Goal: Information Seeking & Learning: Learn about a topic

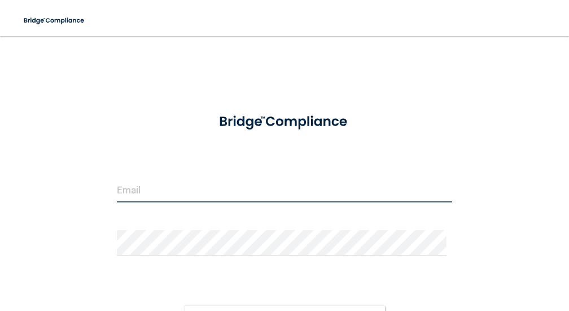
click at [134, 177] on input "email" at bounding box center [284, 189] width 335 height 25
type input "[EMAIL_ADDRESS][DOMAIN_NAME]"
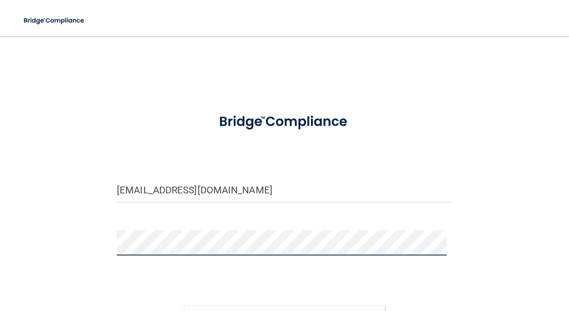
click at [184, 305] on button "Sign In" at bounding box center [284, 317] width 201 height 25
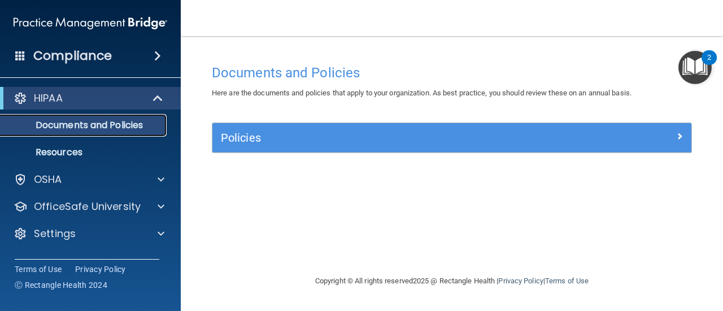
click at [89, 125] on p "Documents and Policies" at bounding box center [84, 125] width 154 height 11
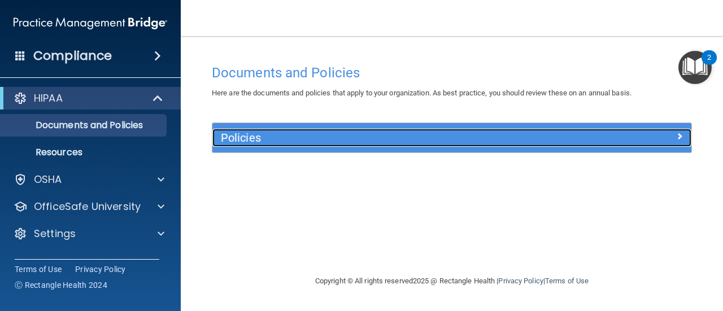
click at [336, 144] on div "Policies" at bounding box center [391, 138] width 359 height 18
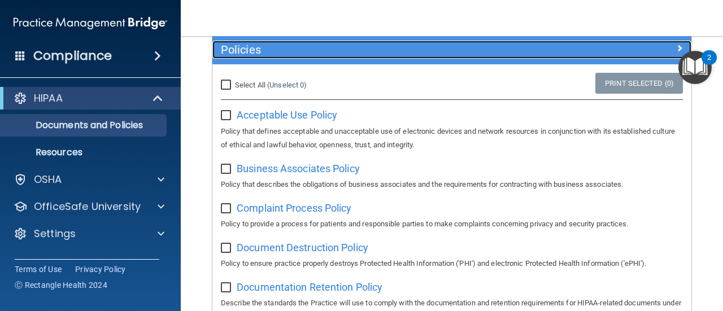
scroll to position [113, 0]
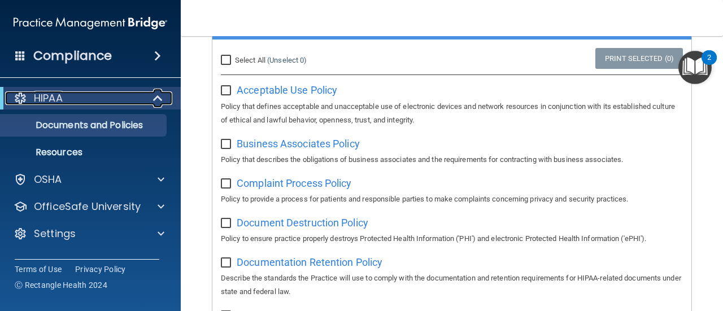
click at [160, 103] on span at bounding box center [159, 98] width 10 height 14
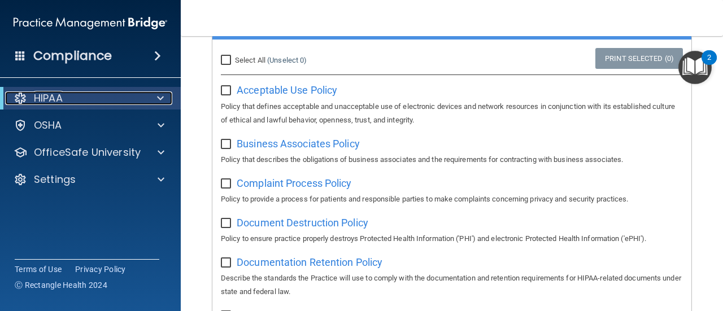
click at [160, 103] on span at bounding box center [160, 98] width 7 height 14
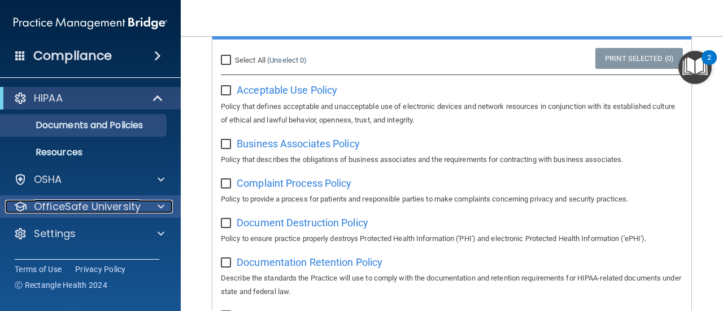
click at [147, 211] on div at bounding box center [159, 207] width 28 height 14
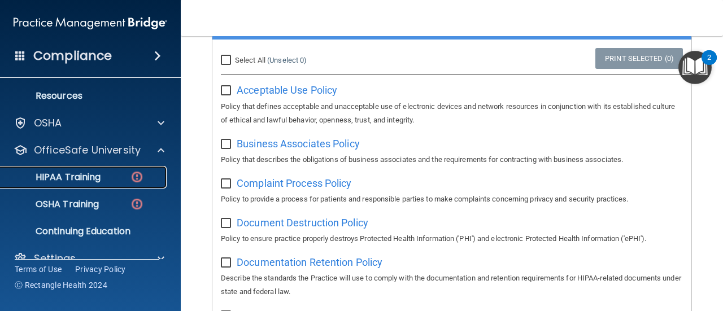
click at [142, 176] on img at bounding box center [137, 177] width 14 height 14
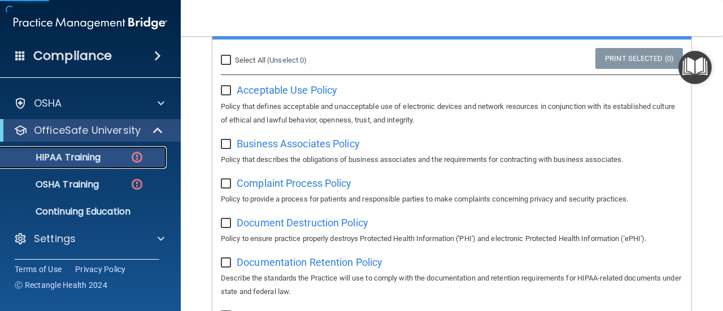
scroll to position [22, 0]
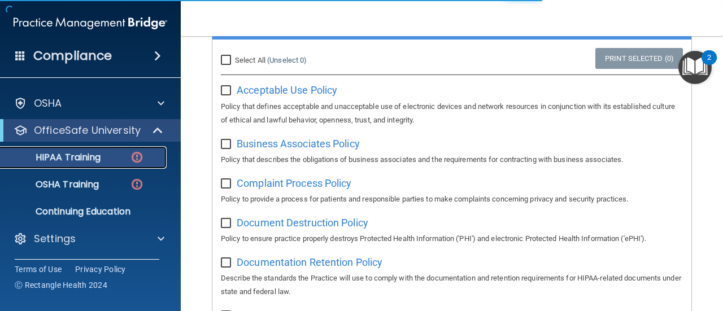
click at [95, 152] on p "HIPAA Training" at bounding box center [53, 157] width 93 height 11
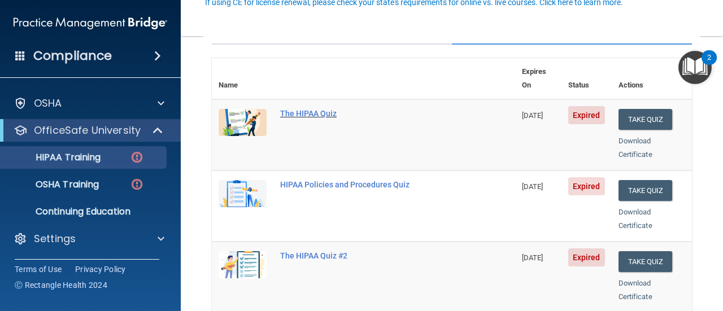
click at [308, 109] on div "The HIPAA Quiz" at bounding box center [369, 113] width 178 height 9
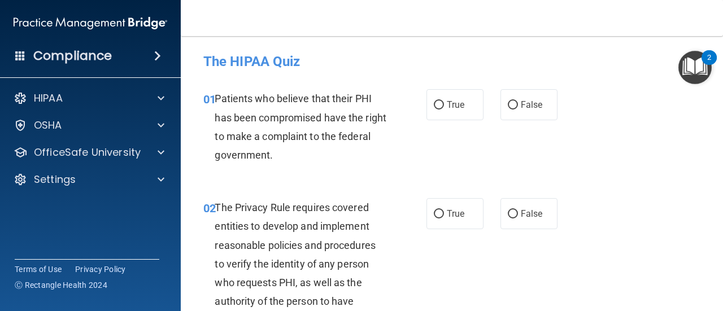
click at [157, 56] on span at bounding box center [157, 56] width 7 height 14
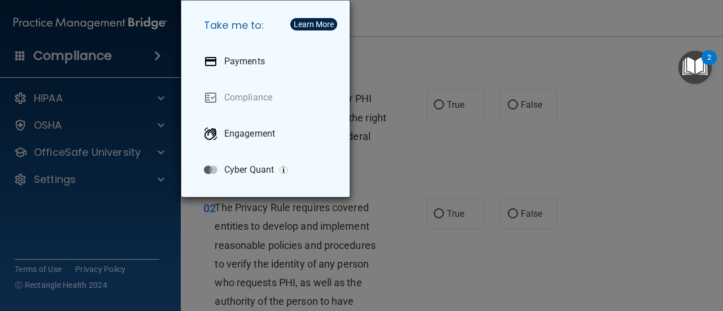
click at [48, 46] on div "Take me to: Payments Compliance Engagement Cyber Quant" at bounding box center [361, 155] width 723 height 311
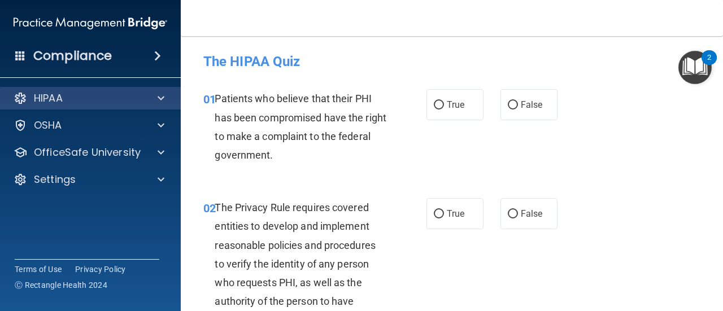
click at [151, 106] on div "HIPAA" at bounding box center [90, 98] width 181 height 23
click at [158, 101] on span at bounding box center [161, 98] width 7 height 14
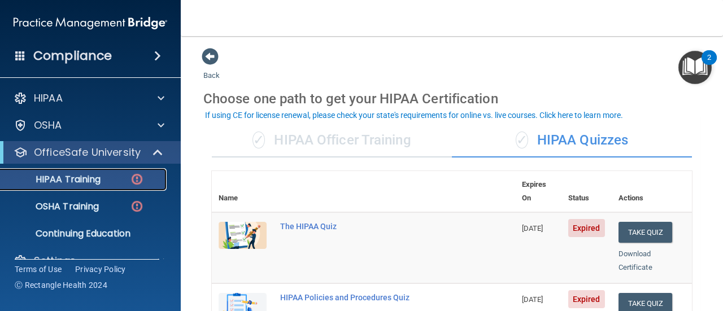
click at [131, 175] on img at bounding box center [137, 179] width 14 height 14
click at [137, 178] on img at bounding box center [137, 179] width 14 height 14
click at [138, 178] on img at bounding box center [137, 179] width 14 height 14
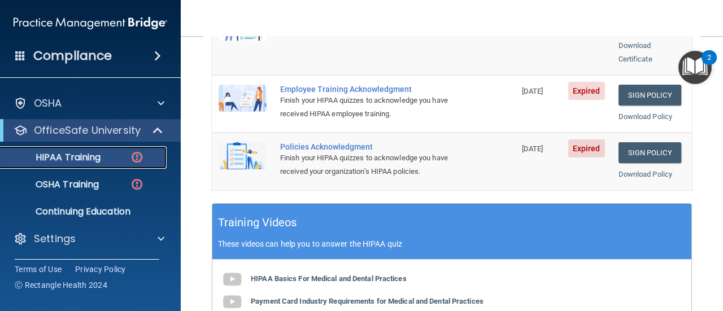
scroll to position [452, 0]
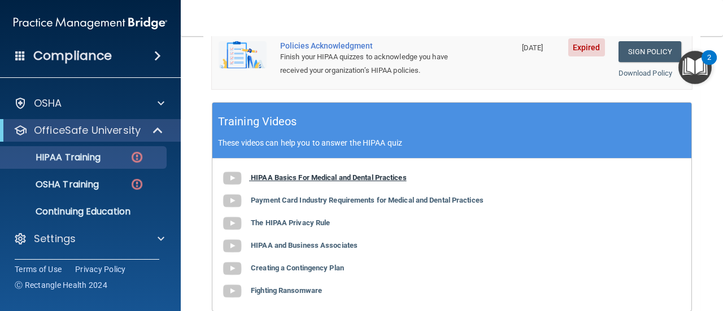
click at [233, 167] on img at bounding box center [232, 178] width 23 height 23
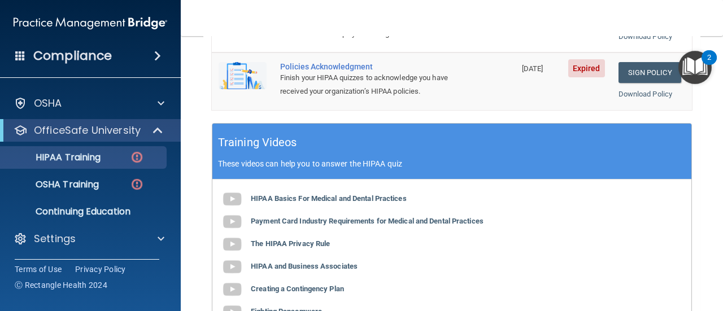
scroll to position [410, 0]
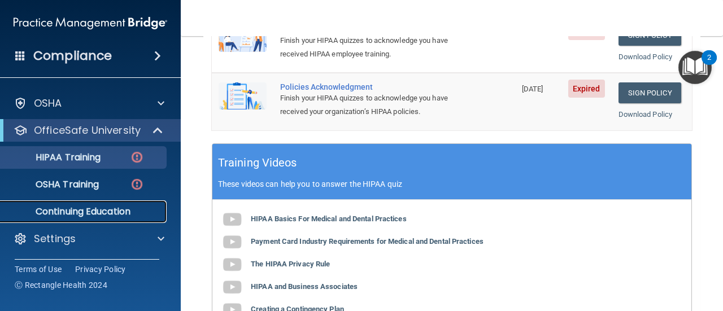
click at [115, 213] on p "Continuing Education" at bounding box center [84, 211] width 154 height 11
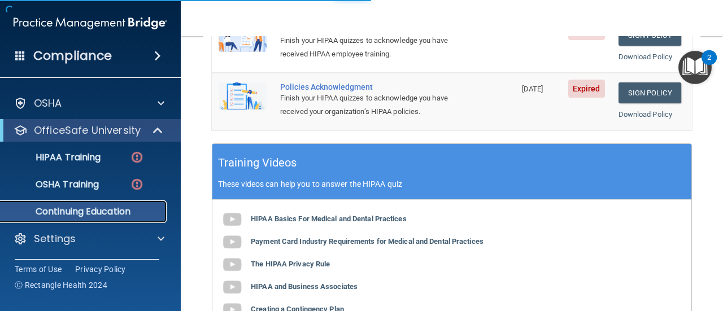
click at [118, 213] on p "Continuing Education" at bounding box center [84, 211] width 154 height 11
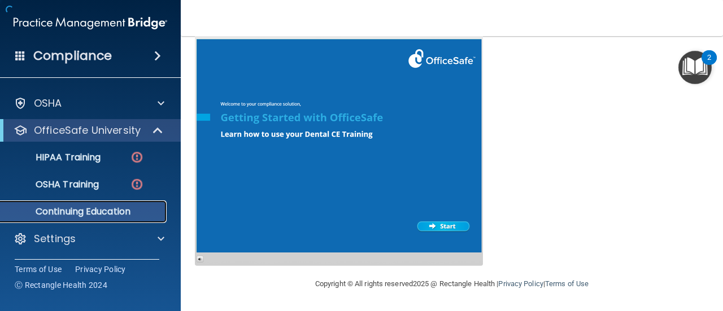
scroll to position [250, 0]
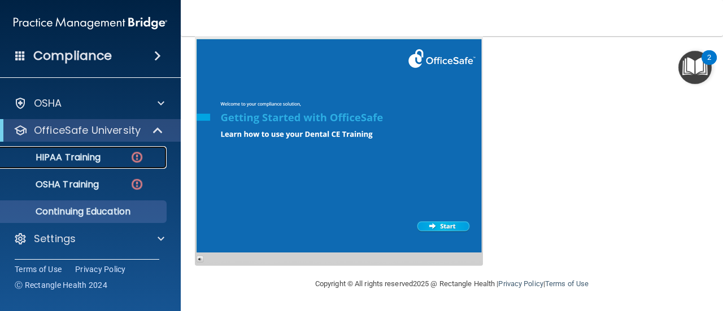
click at [101, 158] on p "HIPAA Training" at bounding box center [53, 157] width 93 height 11
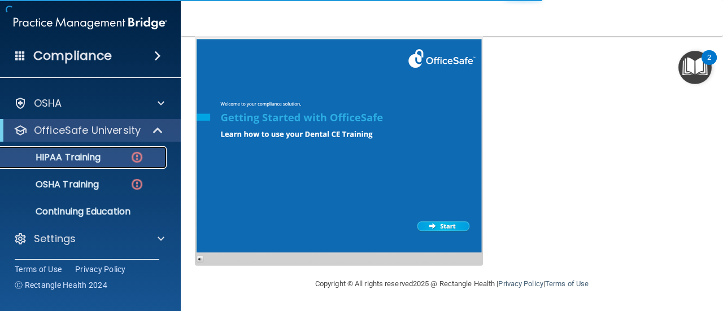
scroll to position [580, 0]
click at [147, 159] on div "HIPAA Training" at bounding box center [84, 157] width 154 height 11
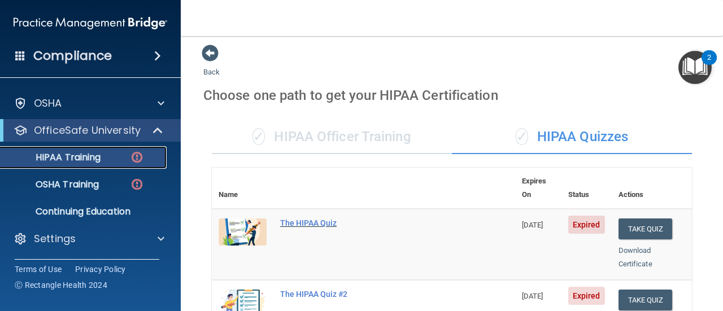
scroll to position [0, 0]
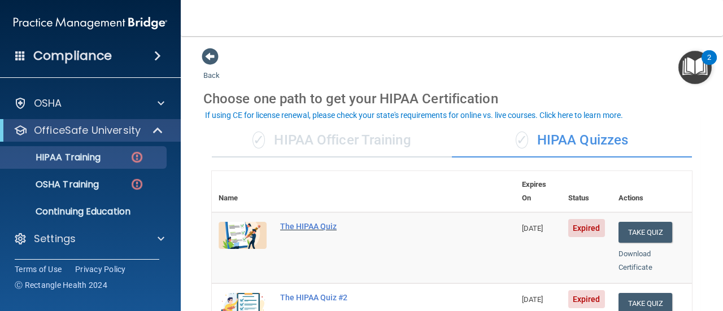
click at [329, 222] on div "The HIPAA Quiz" at bounding box center [369, 226] width 178 height 9
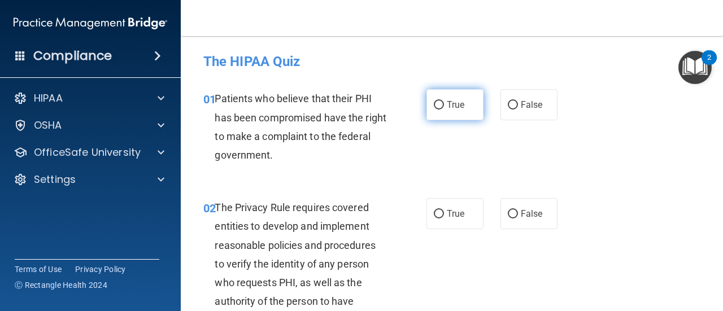
click at [438, 110] on label "True" at bounding box center [454, 104] width 57 height 31
drag, startPoint x: 431, startPoint y: 103, endPoint x: 443, endPoint y: 124, distance: 23.3
click at [434, 104] on input "True" at bounding box center [439, 105] width 10 height 8
radio input "true"
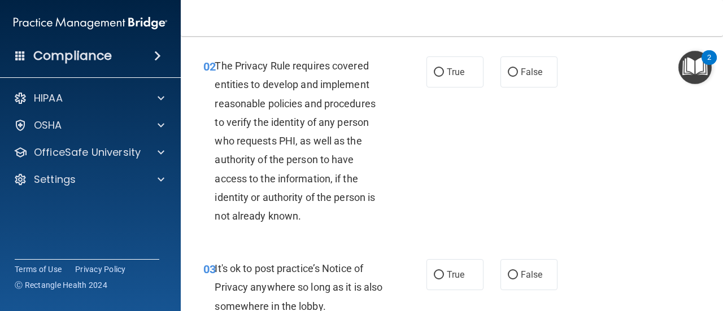
scroll to position [169, 0]
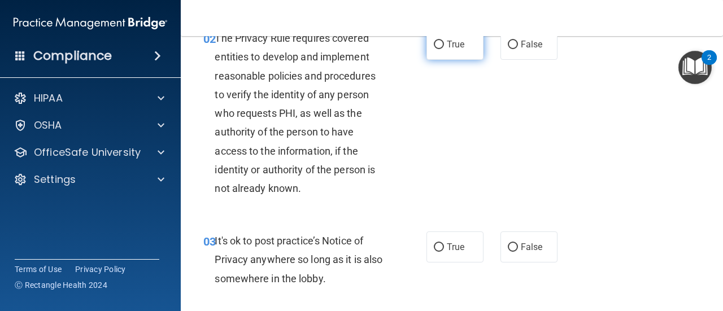
click at [447, 48] on span "True" at bounding box center [456, 44] width 18 height 11
click at [444, 48] on input "True" at bounding box center [439, 45] width 10 height 8
radio input "true"
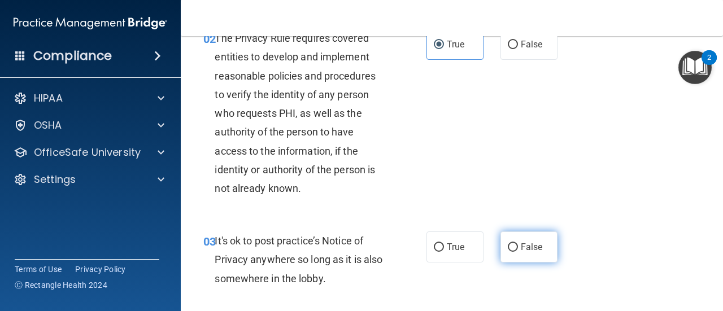
click at [508, 252] on label "False" at bounding box center [528, 247] width 57 height 31
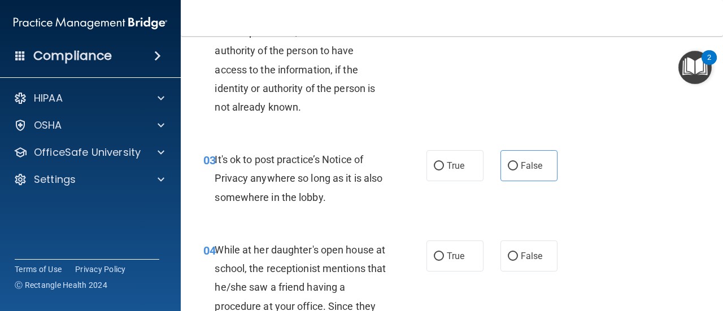
scroll to position [339, 0]
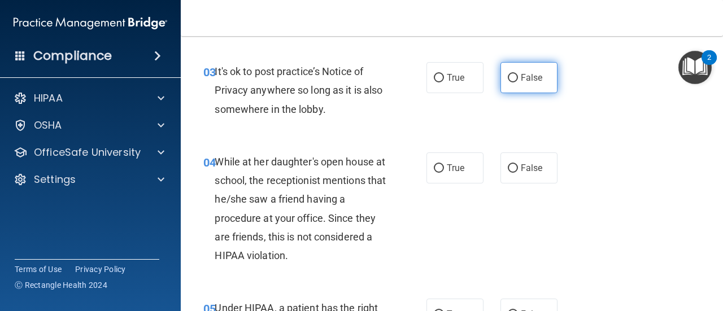
click at [508, 78] on input "False" at bounding box center [513, 78] width 10 height 8
radio input "true"
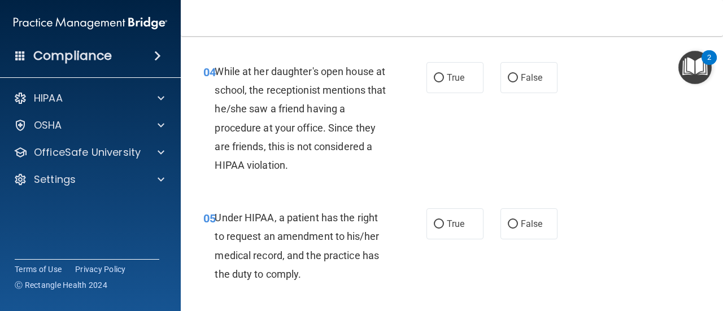
scroll to position [452, 0]
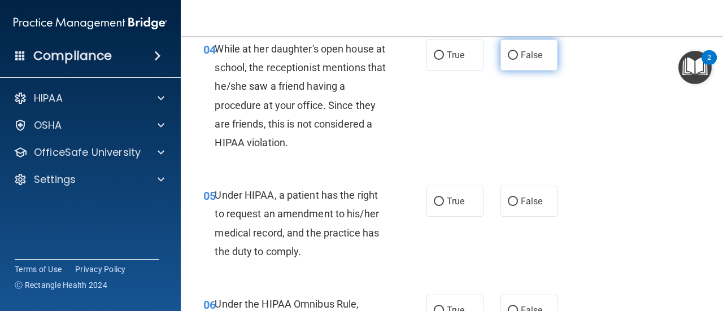
click at [542, 63] on label "False" at bounding box center [528, 55] width 57 height 31
click at [518, 60] on input "False" at bounding box center [513, 55] width 10 height 8
radio input "true"
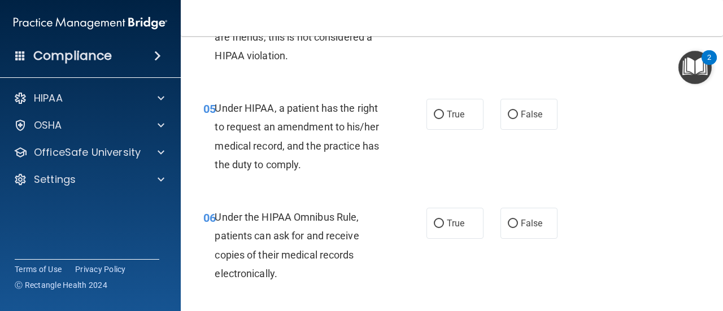
scroll to position [565, 0]
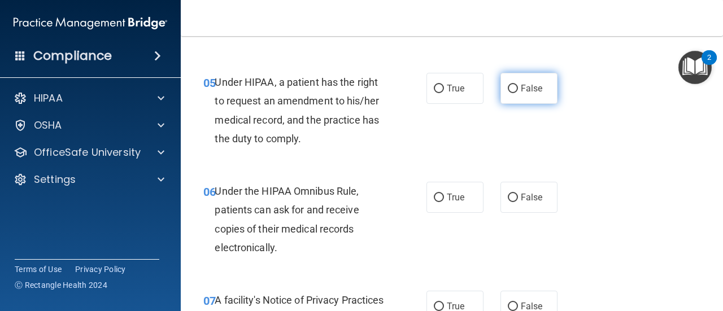
click at [521, 88] on span "False" at bounding box center [532, 88] width 22 height 11
click at [518, 88] on input "False" at bounding box center [513, 89] width 10 height 8
radio input "true"
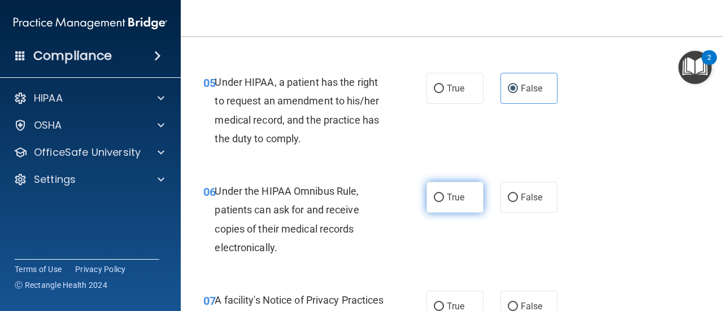
click at [460, 200] on span "True" at bounding box center [456, 197] width 18 height 11
click at [444, 200] on input "True" at bounding box center [439, 198] width 10 height 8
radio input "true"
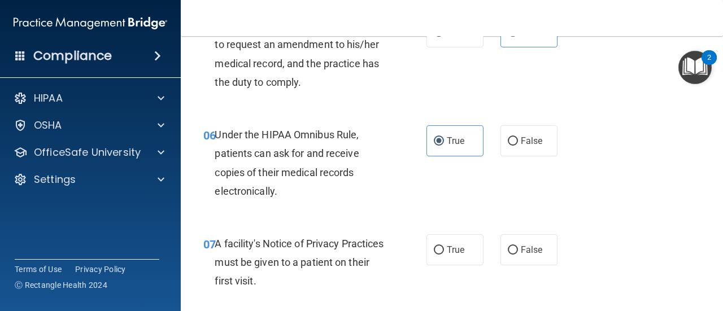
scroll to position [678, 0]
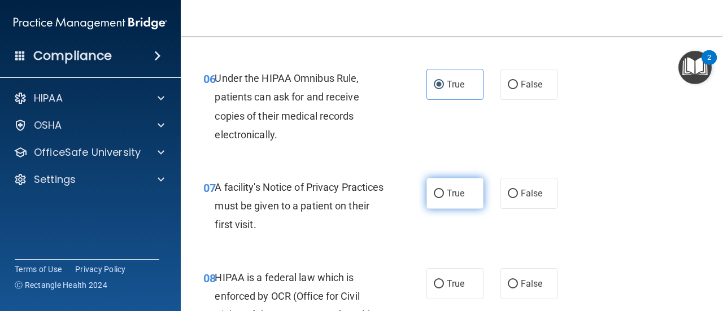
click at [435, 195] on input "True" at bounding box center [439, 194] width 10 height 8
radio input "true"
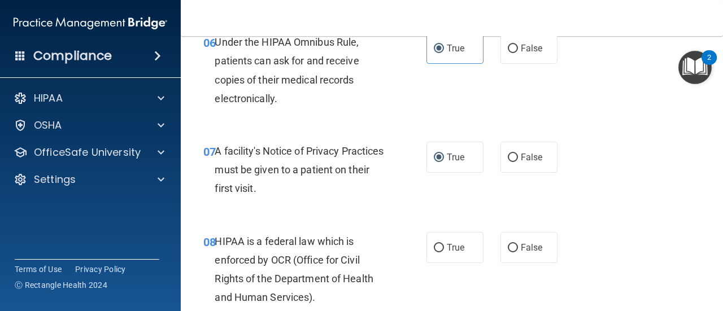
scroll to position [734, 0]
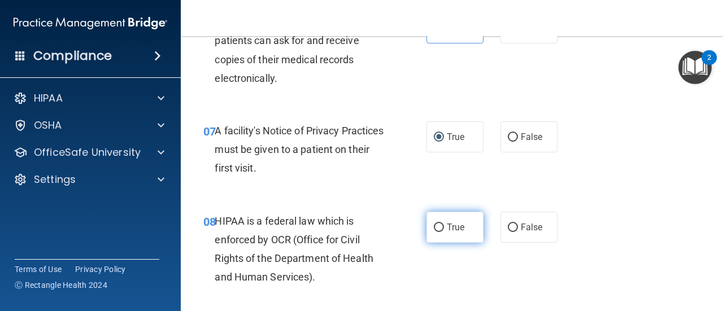
click at [442, 227] on label "True" at bounding box center [454, 227] width 57 height 31
click at [442, 227] on input "True" at bounding box center [439, 228] width 10 height 8
radio input "true"
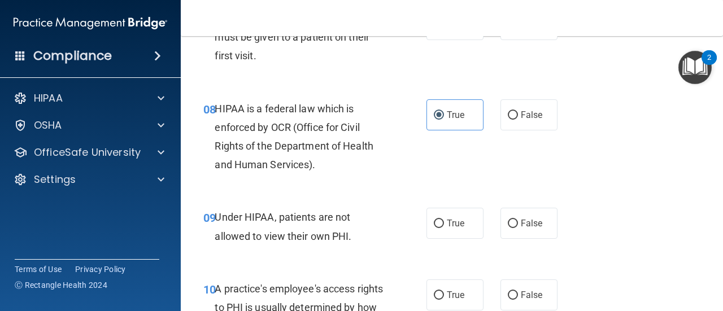
scroll to position [847, 0]
click at [526, 222] on span "False" at bounding box center [532, 222] width 22 height 11
click at [518, 222] on input "False" at bounding box center [513, 223] width 10 height 8
radio input "true"
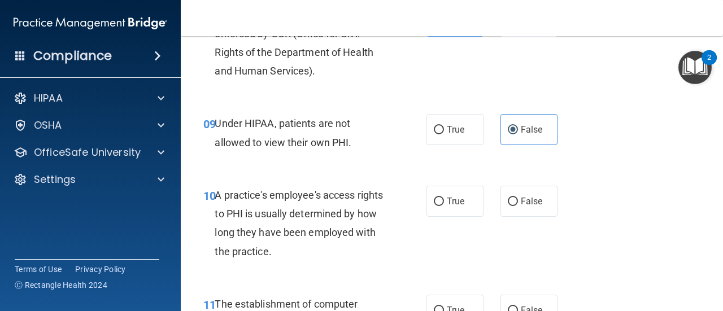
scroll to position [960, 0]
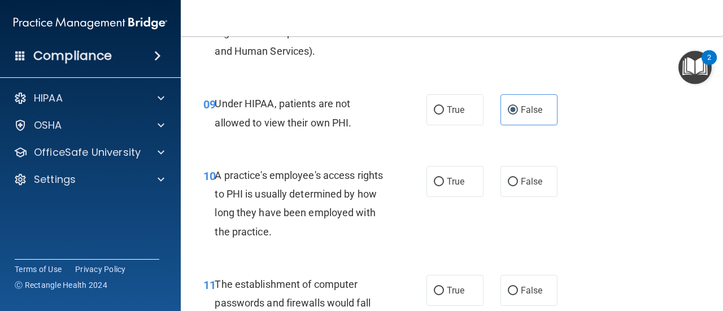
drag, startPoint x: 510, startPoint y: 176, endPoint x: 529, endPoint y: 199, distance: 29.8
click at [527, 195] on label "False" at bounding box center [528, 181] width 57 height 31
drag, startPoint x: 496, startPoint y: 172, endPoint x: 502, endPoint y: 178, distance: 8.4
click at [500, 174] on label "False" at bounding box center [528, 181] width 57 height 31
click at [508, 178] on input "False" at bounding box center [513, 182] width 10 height 8
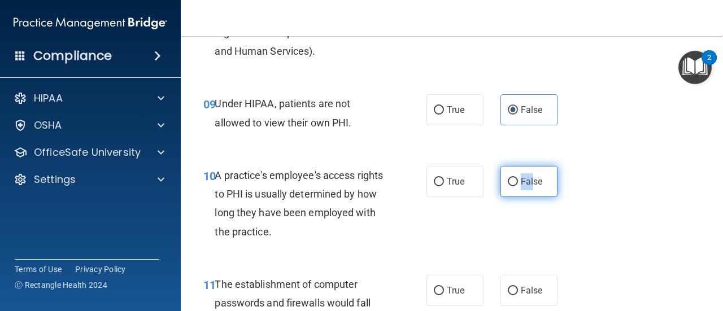
radio input "true"
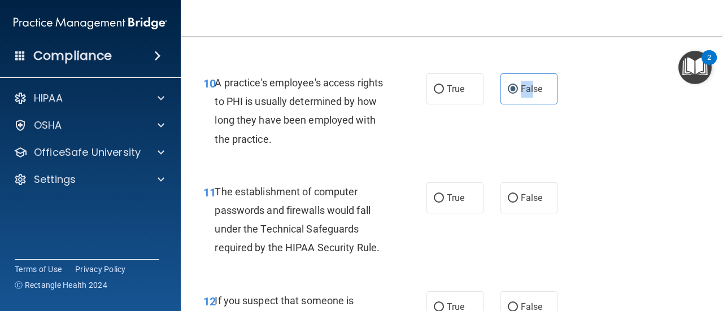
scroll to position [1073, 0]
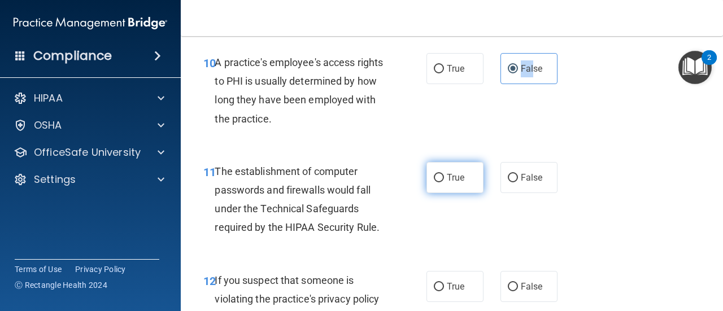
click at [434, 177] on input "True" at bounding box center [439, 178] width 10 height 8
radio input "true"
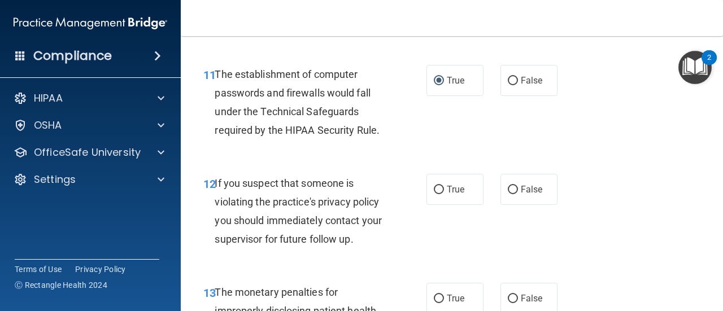
scroll to position [1186, 0]
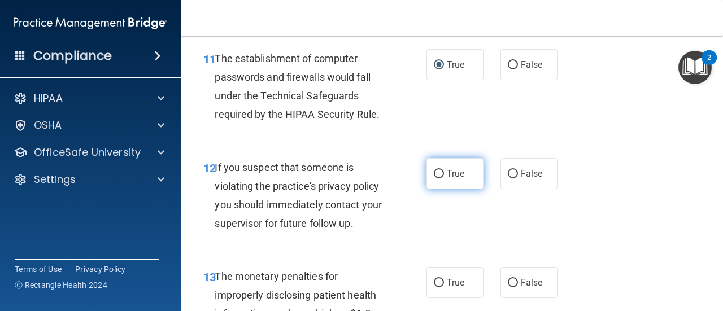
click at [451, 177] on span "True" at bounding box center [456, 173] width 18 height 11
click at [444, 177] on input "True" at bounding box center [439, 174] width 10 height 8
radio input "true"
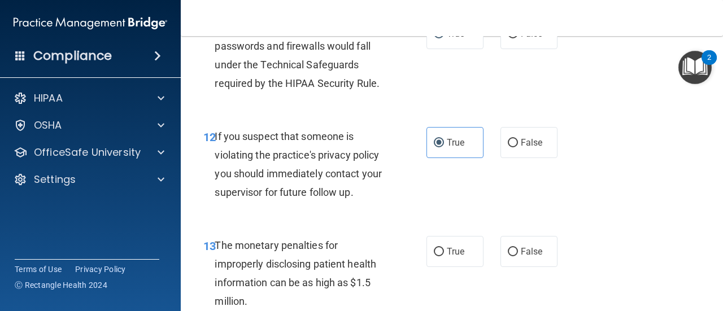
scroll to position [1242, 0]
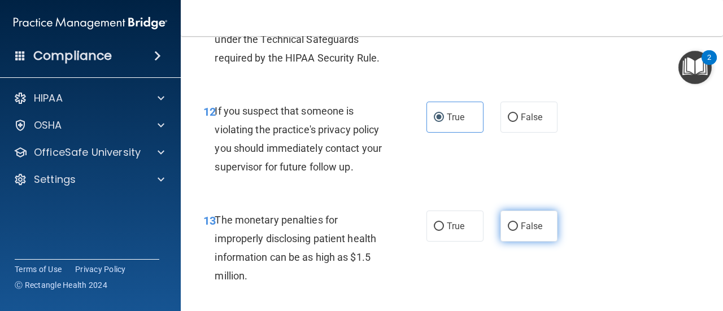
click at [517, 234] on label "False" at bounding box center [528, 226] width 57 height 31
click at [517, 231] on input "False" at bounding box center [513, 226] width 10 height 8
radio input "true"
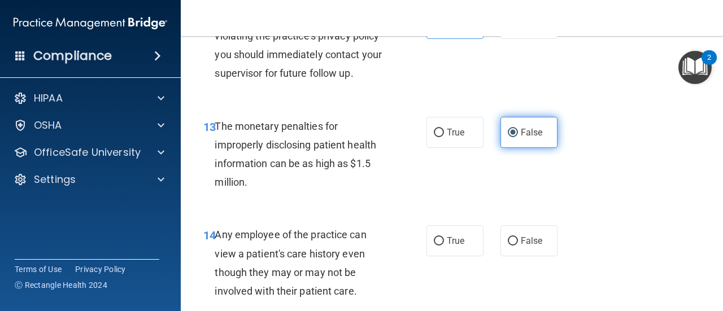
scroll to position [1412, 0]
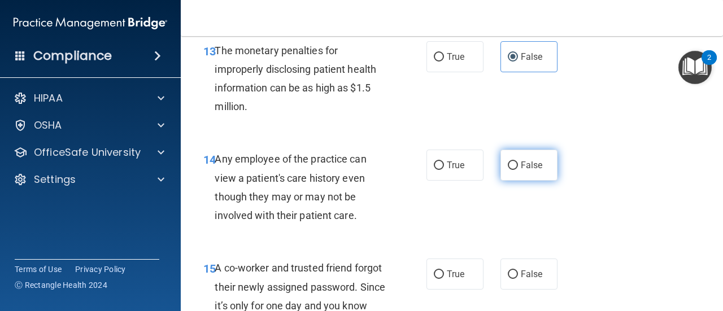
drag, startPoint x: 509, startPoint y: 163, endPoint x: 524, endPoint y: 174, distance: 18.9
click at [510, 163] on input "False" at bounding box center [513, 165] width 10 height 8
radio input "true"
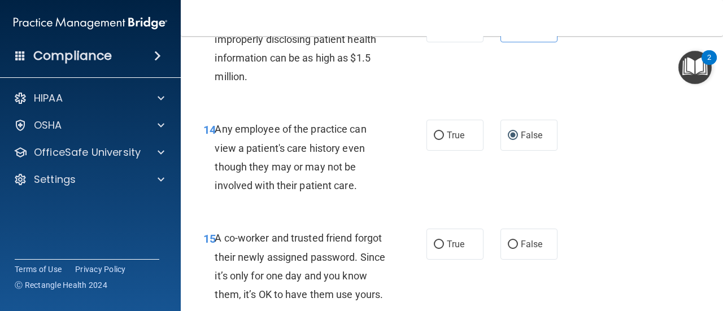
scroll to position [1468, 0]
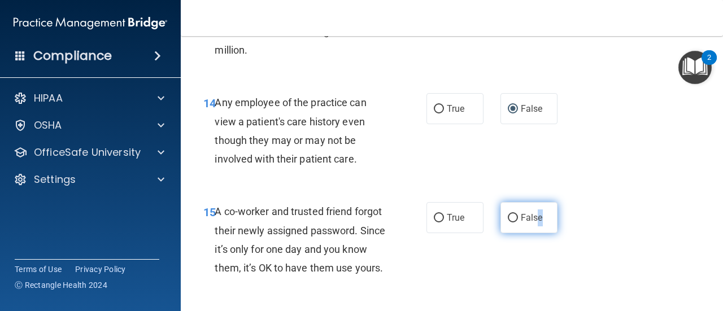
click at [534, 219] on span "False" at bounding box center [532, 217] width 22 height 11
click at [525, 223] on label "False" at bounding box center [528, 217] width 57 height 31
click at [518, 222] on input "False" at bounding box center [513, 218] width 10 height 8
radio input "true"
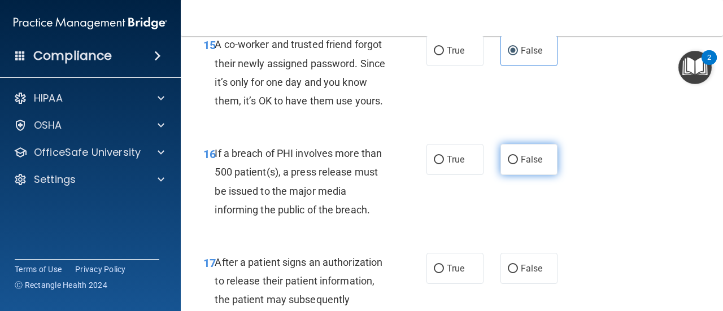
scroll to position [1637, 0]
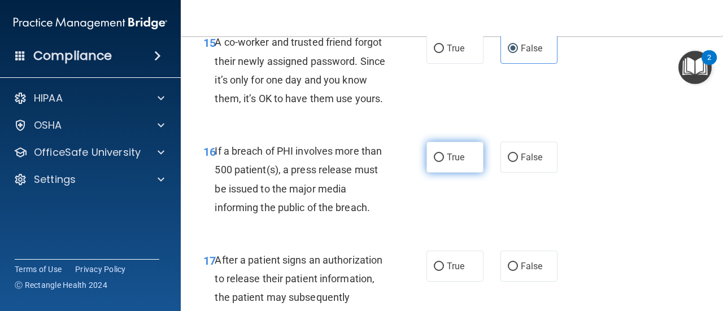
drag, startPoint x: 430, startPoint y: 174, endPoint x: 438, endPoint y: 180, distance: 9.9
click at [434, 162] on input "True" at bounding box center [439, 158] width 10 height 8
radio input "true"
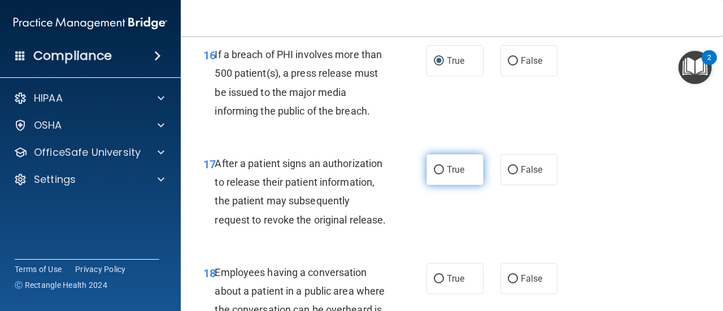
scroll to position [1750, 0]
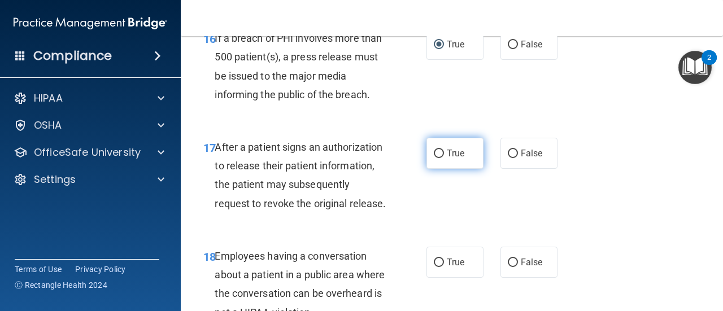
drag, startPoint x: 434, startPoint y: 169, endPoint x: 430, endPoint y: 182, distance: 14.1
click at [434, 158] on input "True" at bounding box center [439, 154] width 10 height 8
radio input "true"
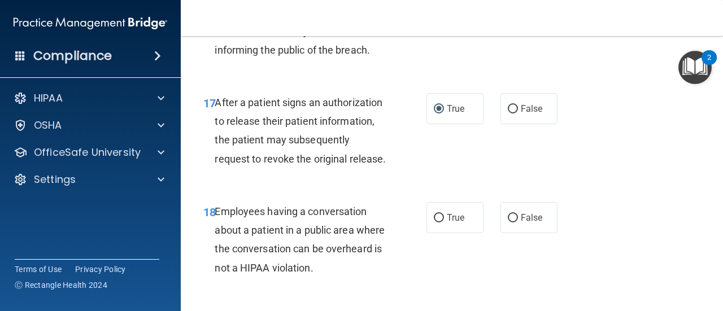
scroll to position [1863, 0]
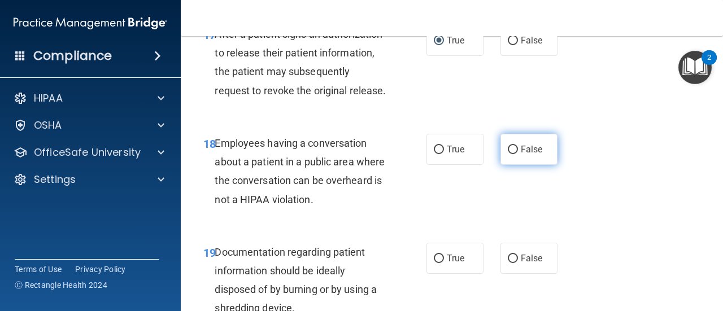
click at [508, 154] on input "False" at bounding box center [513, 150] width 10 height 8
radio input "true"
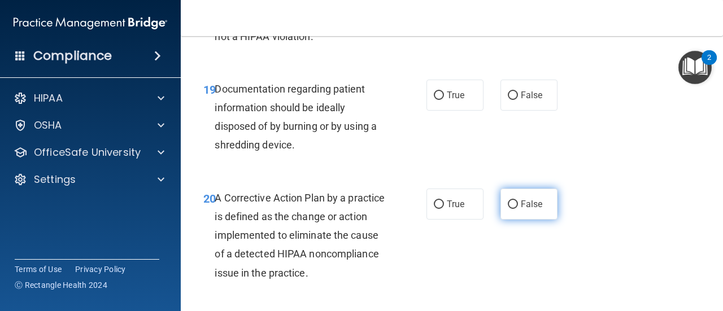
scroll to position [2033, 0]
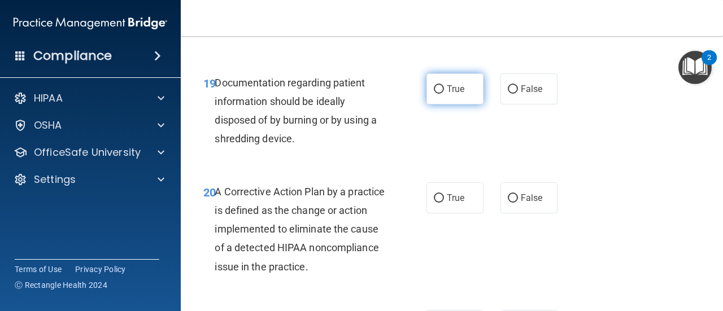
click at [450, 94] on span "True" at bounding box center [456, 89] width 18 height 11
click at [444, 94] on input "True" at bounding box center [439, 89] width 10 height 8
radio input "true"
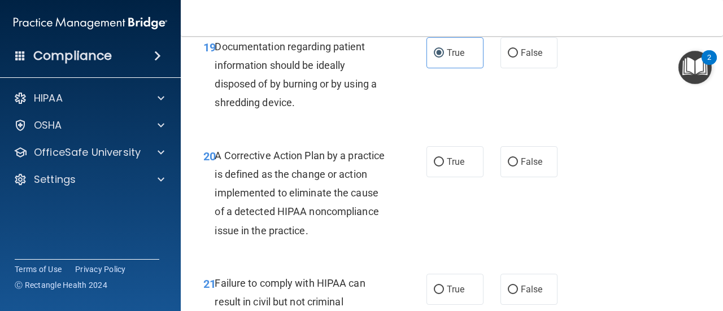
scroll to position [2089, 0]
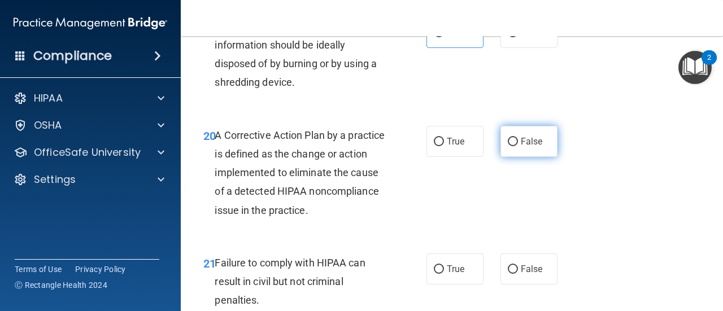
click at [509, 157] on label "False" at bounding box center [528, 141] width 57 height 31
click at [509, 146] on input "False" at bounding box center [513, 142] width 10 height 8
radio input "true"
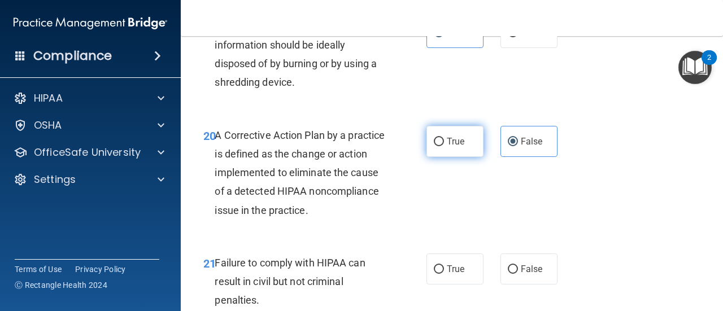
click at [452, 147] on span "True" at bounding box center [456, 141] width 18 height 11
click at [444, 146] on input "True" at bounding box center [439, 142] width 10 height 8
radio input "true"
radio input "false"
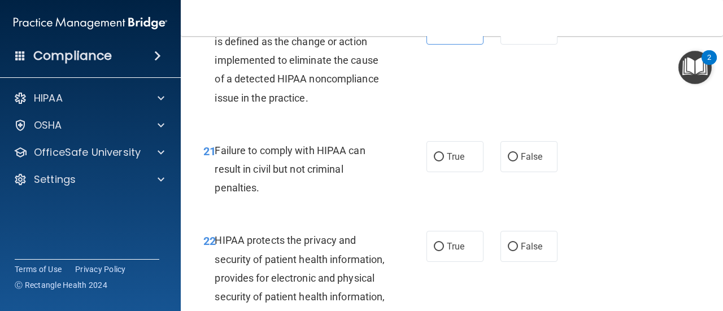
scroll to position [2202, 0]
click at [500, 172] on label "False" at bounding box center [528, 156] width 57 height 31
click at [508, 161] on input "False" at bounding box center [513, 156] width 10 height 8
radio input "true"
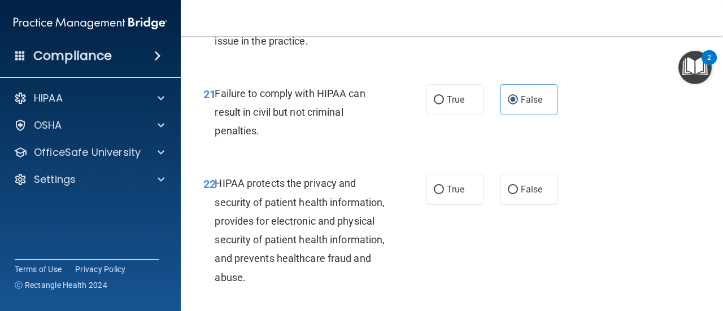
scroll to position [2315, 0]
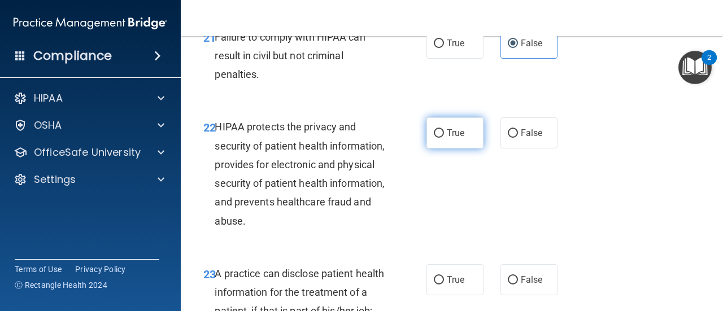
drag, startPoint x: 479, startPoint y: 181, endPoint x: 470, endPoint y: 181, distance: 8.5
click at [475, 149] on div "True False" at bounding box center [494, 132] width 137 height 31
click at [470, 149] on label "True" at bounding box center [454, 132] width 57 height 31
click at [444, 138] on input "True" at bounding box center [439, 133] width 10 height 8
radio input "true"
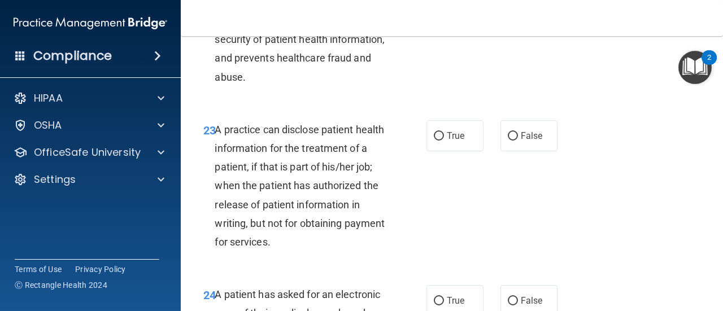
scroll to position [2541, 0]
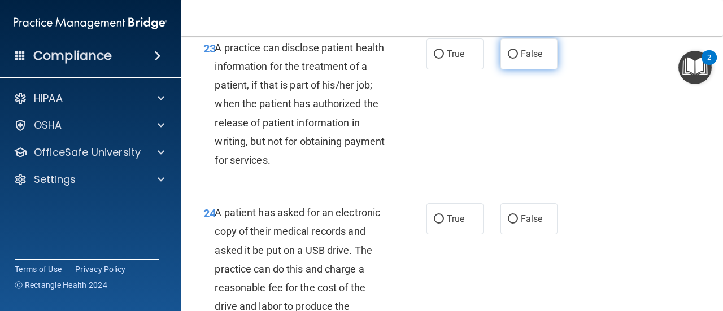
click at [540, 69] on label "False" at bounding box center [528, 53] width 57 height 31
click at [518, 59] on input "False" at bounding box center [513, 54] width 10 height 8
radio input "true"
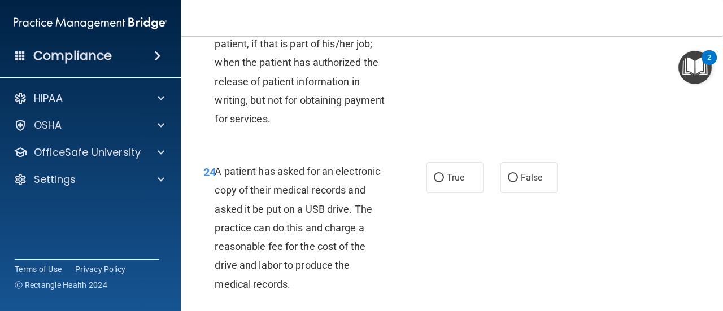
scroll to position [2654, 0]
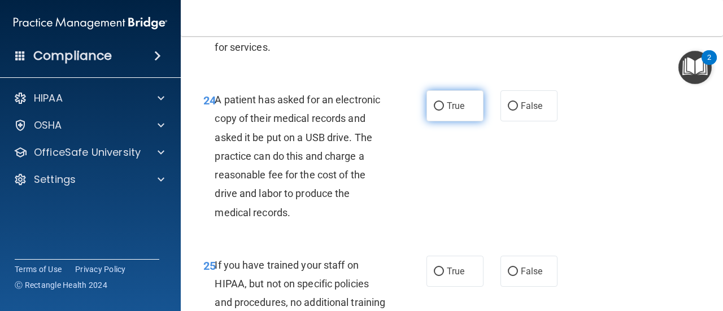
click at [440, 121] on label "True" at bounding box center [454, 105] width 57 height 31
click at [440, 111] on input "True" at bounding box center [439, 106] width 10 height 8
radio input "true"
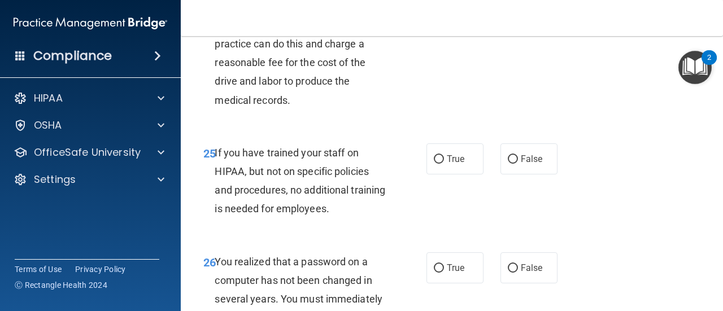
scroll to position [2767, 0]
click at [521, 174] on label "False" at bounding box center [528, 158] width 57 height 31
click at [518, 163] on input "False" at bounding box center [513, 159] width 10 height 8
radio input "true"
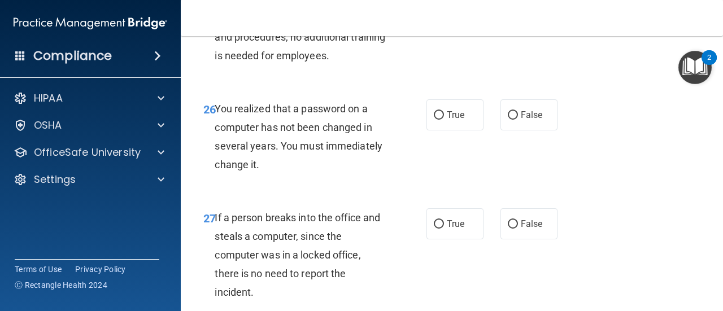
scroll to position [2936, 0]
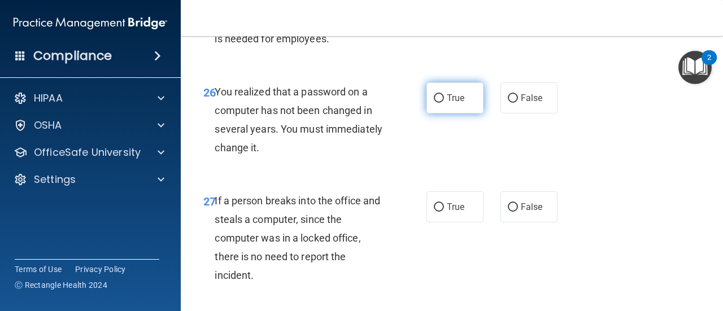
click at [470, 113] on label "True" at bounding box center [454, 97] width 57 height 31
click at [444, 103] on input "True" at bounding box center [439, 98] width 10 height 8
radio input "true"
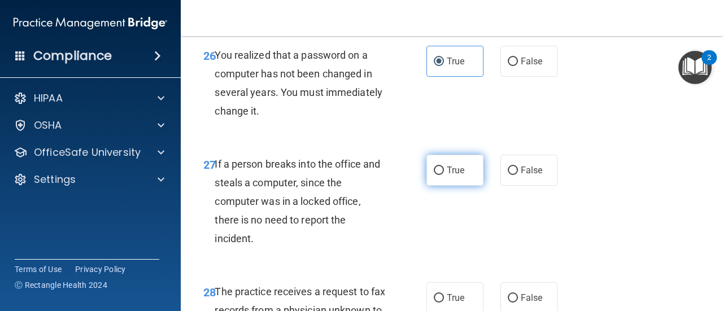
scroll to position [2993, 0]
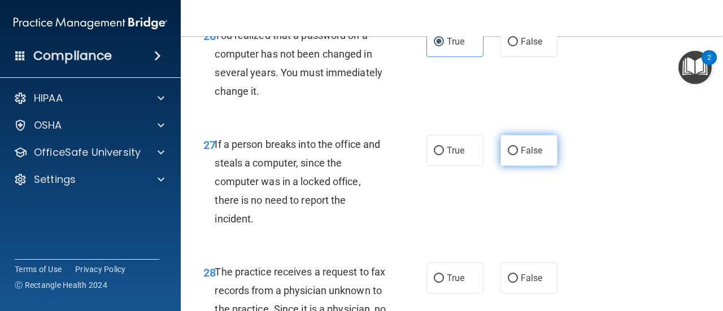
click at [510, 155] on input "False" at bounding box center [513, 151] width 10 height 8
radio input "true"
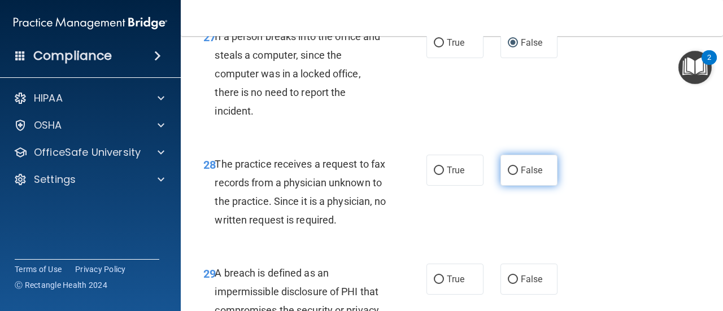
scroll to position [3106, 0]
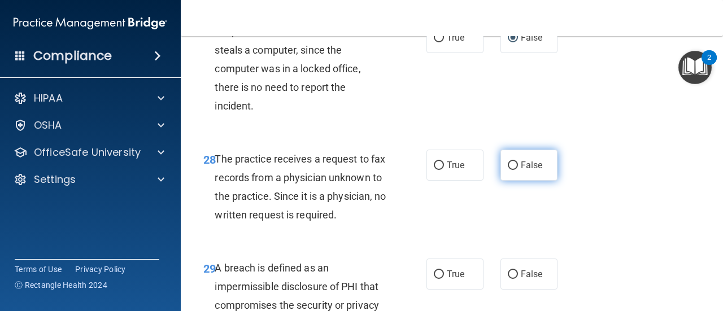
click at [514, 181] on label "False" at bounding box center [528, 165] width 57 height 31
click at [514, 170] on input "False" at bounding box center [513, 165] width 10 height 8
radio input "true"
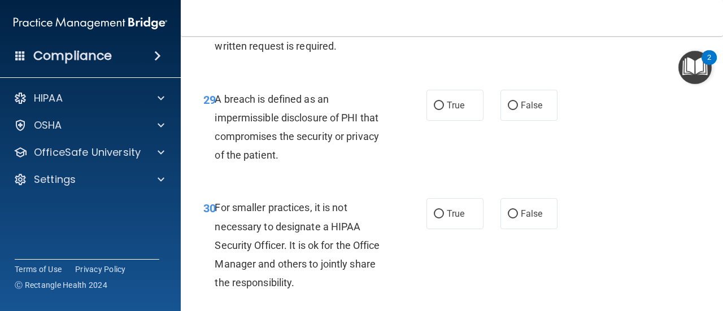
scroll to position [3275, 0]
click at [437, 110] on input "True" at bounding box center [439, 105] width 10 height 8
radio input "true"
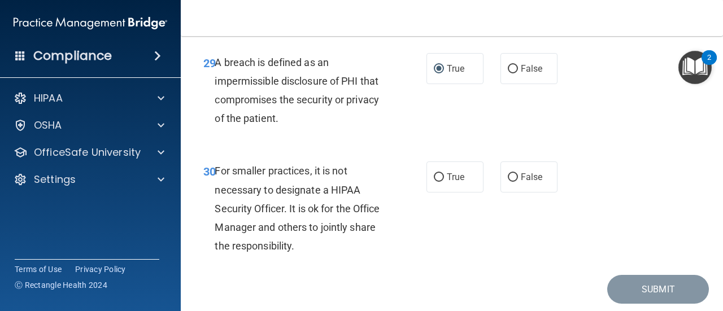
scroll to position [3331, 0]
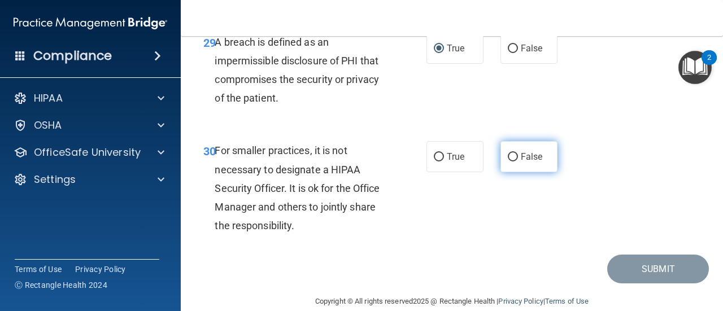
click at [515, 172] on label "False" at bounding box center [528, 156] width 57 height 31
click at [515, 161] on input "False" at bounding box center [513, 157] width 10 height 8
radio input "true"
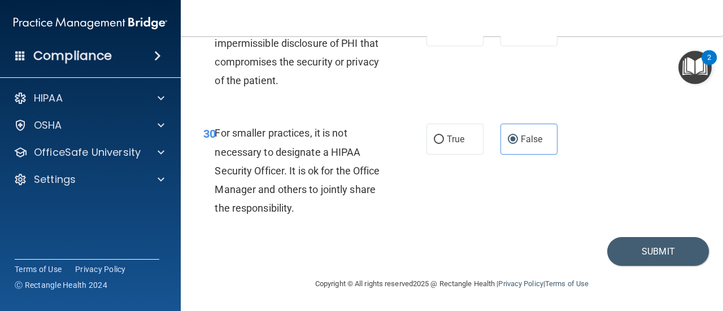
scroll to position [3405, 0]
click at [569, 263] on button "Submit" at bounding box center [658, 251] width 102 height 29
click at [569, 256] on button "Submit" at bounding box center [658, 251] width 102 height 29
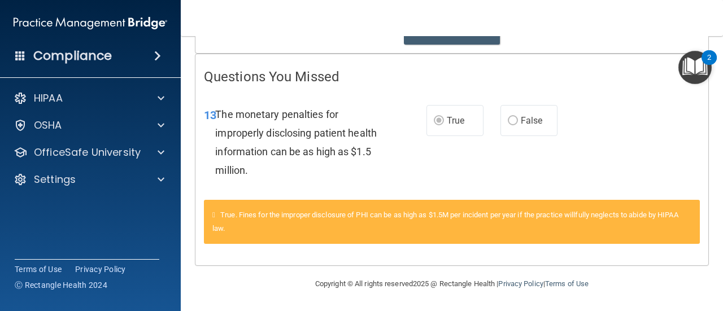
scroll to position [99, 0]
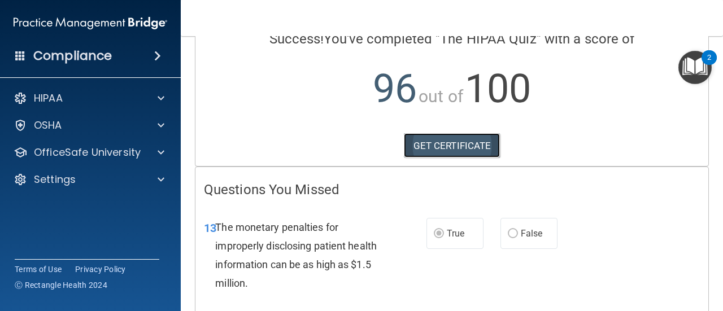
click at [478, 155] on link "GET CERTIFICATE" at bounding box center [452, 145] width 97 height 25
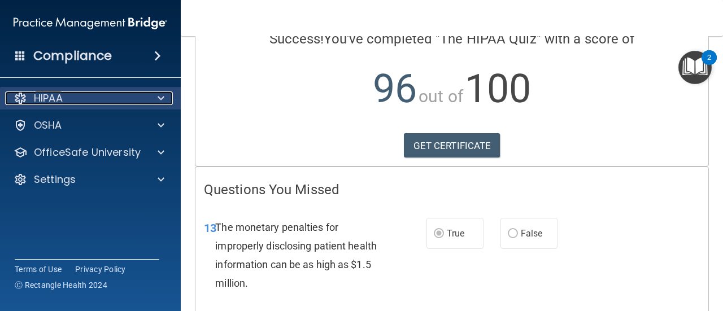
drag, startPoint x: 143, startPoint y: 94, endPoint x: 152, endPoint y: 101, distance: 10.8
click at [145, 95] on div "HIPAA" at bounding box center [89, 98] width 168 height 14
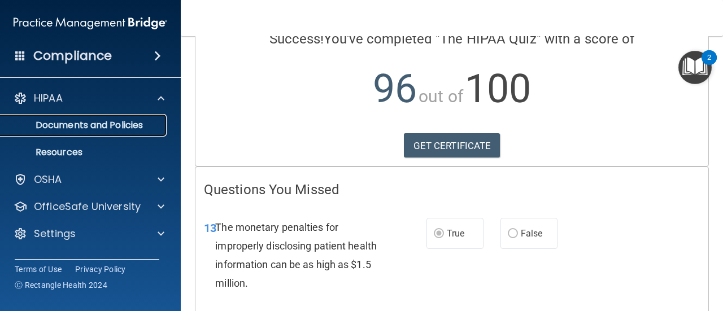
click at [113, 126] on p "Documents and Policies" at bounding box center [84, 125] width 154 height 11
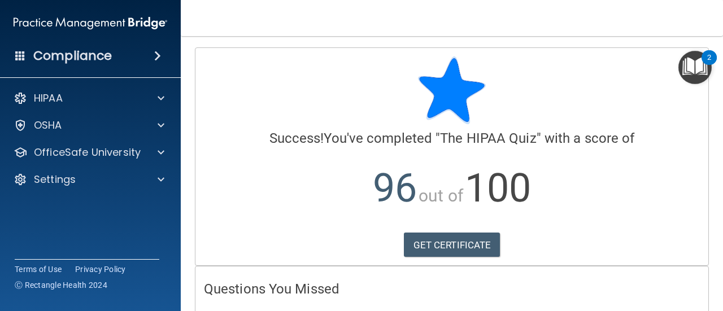
click at [156, 59] on span at bounding box center [157, 56] width 7 height 14
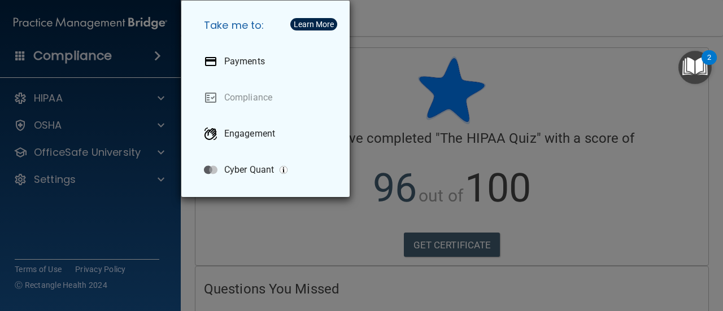
click at [109, 51] on div "Take me to: Payments Compliance Engagement Cyber Quant" at bounding box center [361, 155] width 723 height 311
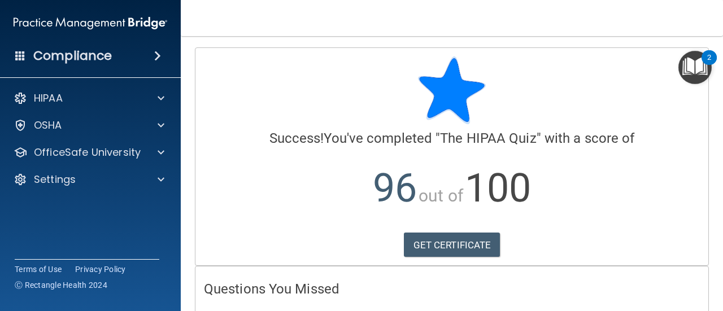
click at [154, 54] on span at bounding box center [157, 56] width 7 height 14
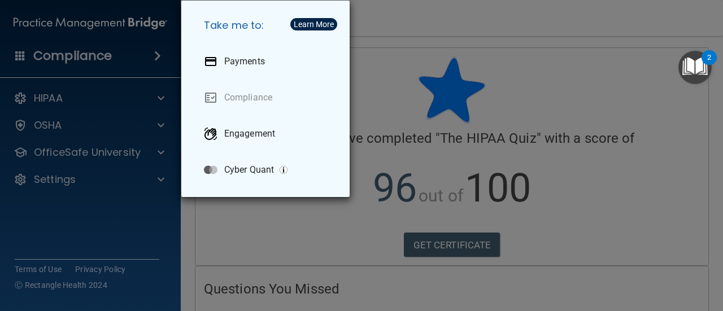
click at [112, 52] on div "Take me to: Payments Compliance Engagement Cyber Quant" at bounding box center [361, 155] width 723 height 311
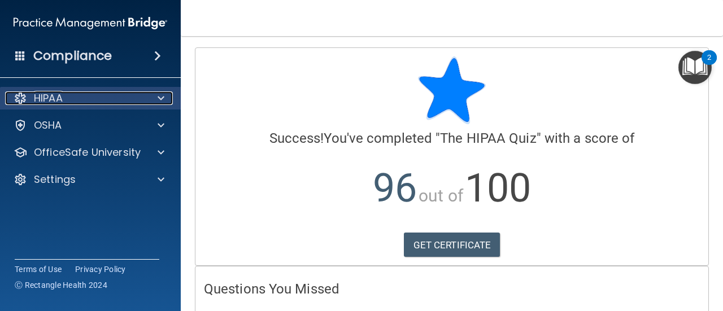
click at [149, 102] on div at bounding box center [159, 98] width 28 height 14
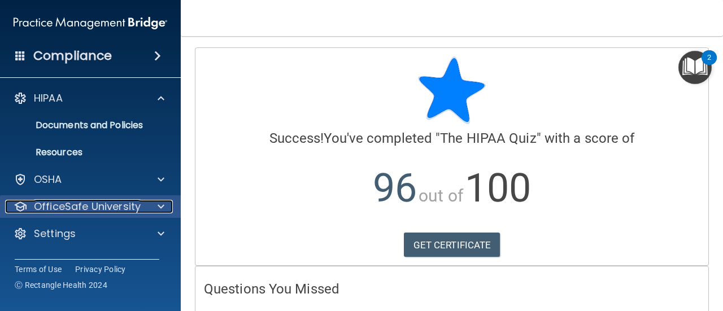
click at [148, 208] on div at bounding box center [159, 207] width 28 height 14
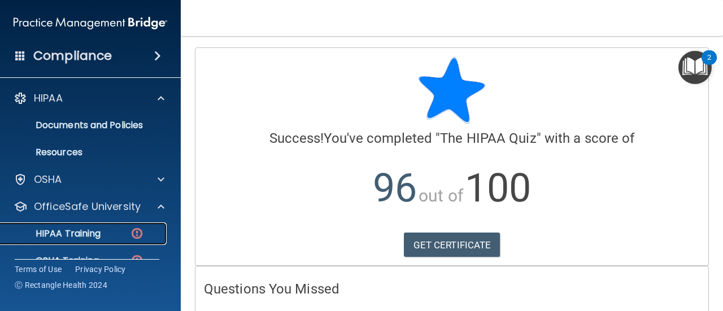
click at [130, 230] on img at bounding box center [137, 233] width 14 height 14
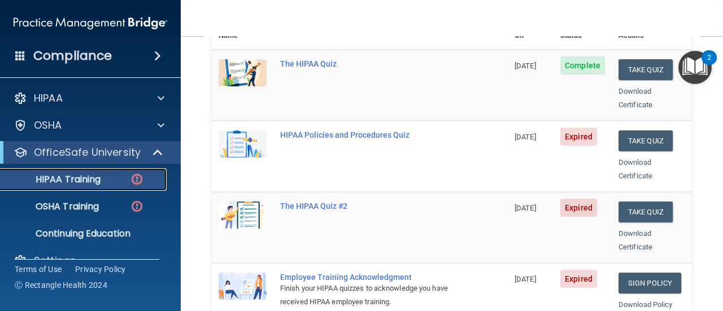
scroll to position [169, 0]
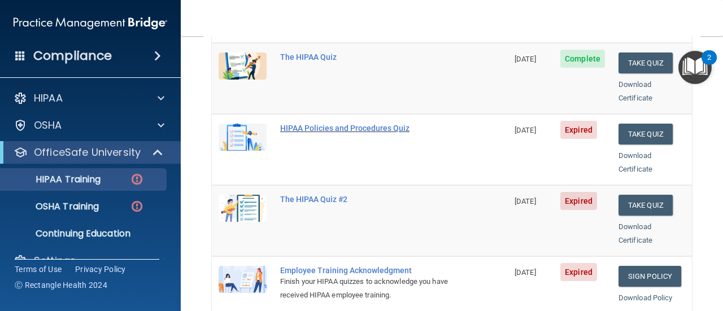
drag, startPoint x: 370, startPoint y: 118, endPoint x: 364, endPoint y: 123, distance: 8.1
click at [370, 124] on div "HIPAA Policies and Procedures Quiz" at bounding box center [365, 128] width 171 height 9
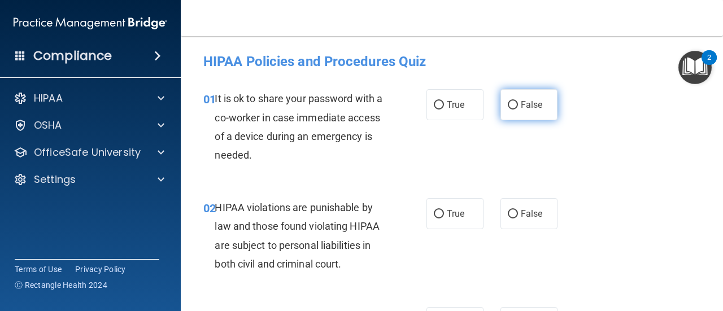
click at [508, 108] on input "False" at bounding box center [513, 105] width 10 height 8
radio input "true"
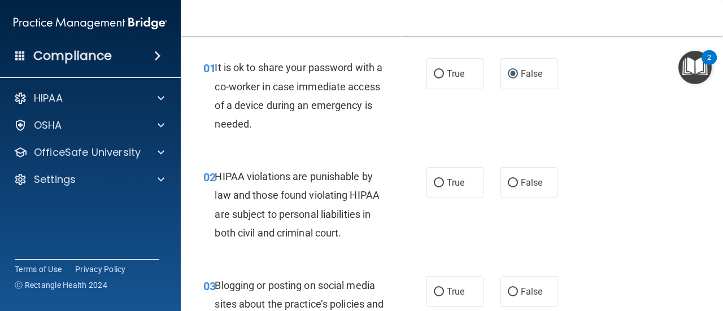
scroll to position [56, 0]
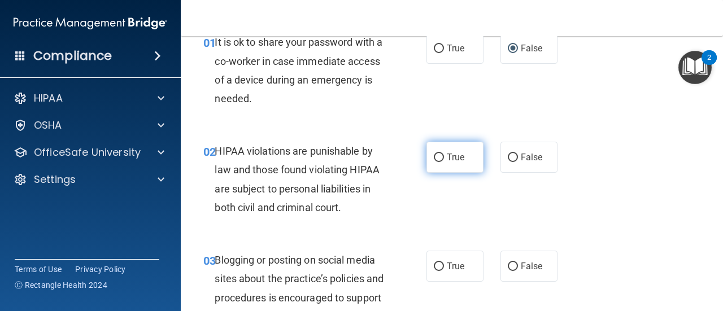
drag, startPoint x: 429, startPoint y: 147, endPoint x: 440, endPoint y: 167, distance: 23.0
click at [438, 164] on label "True" at bounding box center [454, 157] width 57 height 31
click at [438, 162] on input "True" at bounding box center [439, 158] width 10 height 8
radio input "true"
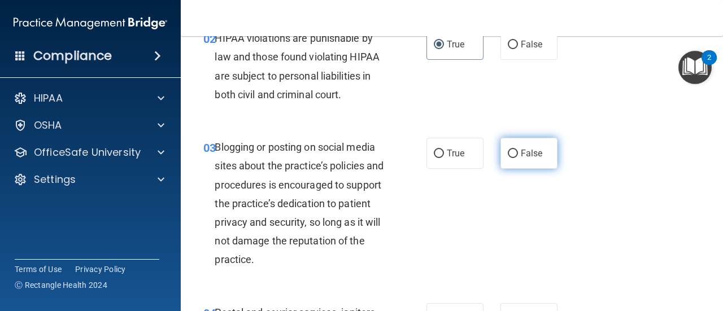
click at [523, 164] on label "False" at bounding box center [528, 153] width 57 height 31
click at [518, 158] on input "False" at bounding box center [513, 154] width 10 height 8
radio input "true"
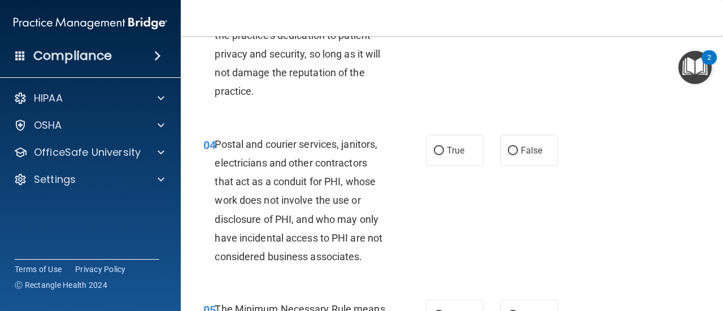
scroll to position [339, 0]
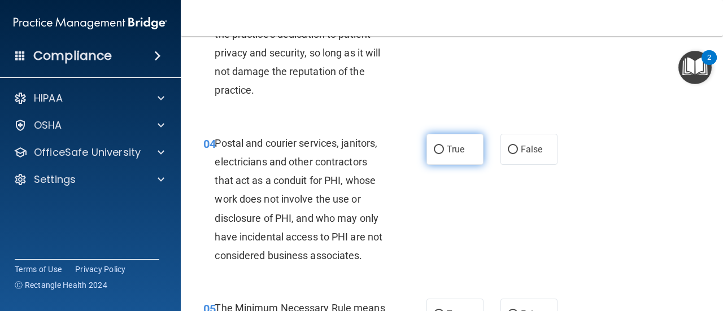
click at [444, 157] on label "True" at bounding box center [454, 149] width 57 height 31
click at [444, 154] on input "True" at bounding box center [439, 150] width 10 height 8
radio input "true"
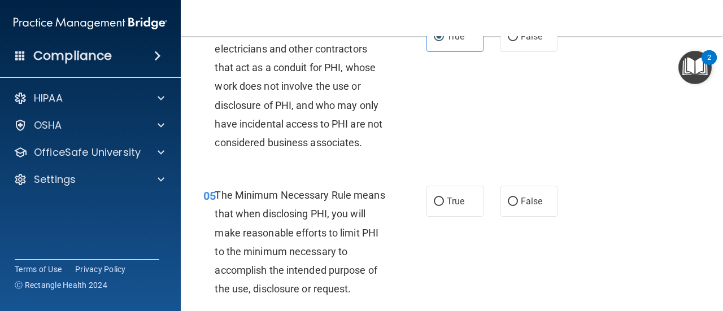
scroll to position [508, 0]
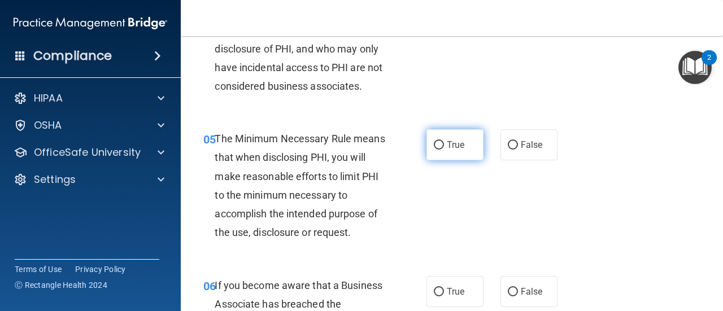
click at [447, 152] on label "True" at bounding box center [454, 144] width 57 height 31
click at [444, 150] on input "True" at bounding box center [439, 145] width 10 height 8
radio input "true"
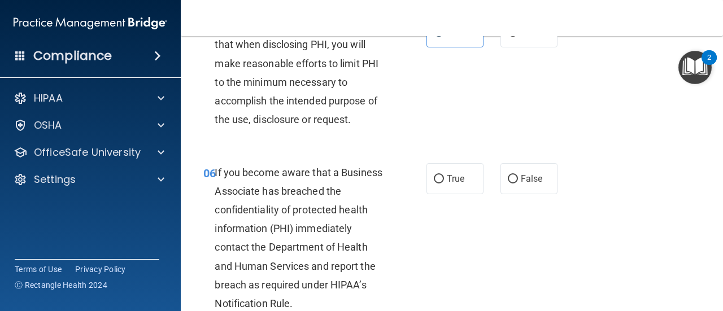
scroll to position [678, 0]
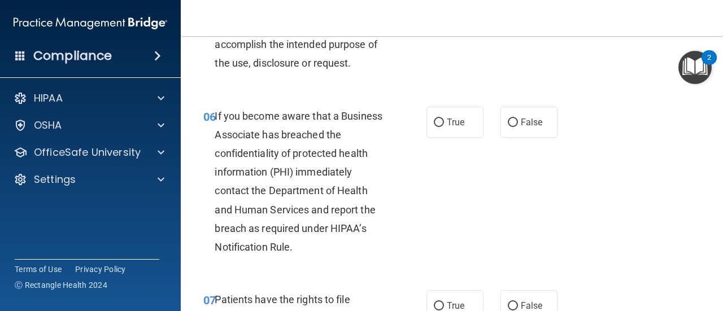
drag, startPoint x: 457, startPoint y: 124, endPoint x: 462, endPoint y: 144, distance: 21.0
click at [457, 125] on span "True" at bounding box center [456, 122] width 18 height 11
click at [444, 125] on input "True" at bounding box center [439, 123] width 10 height 8
radio input "true"
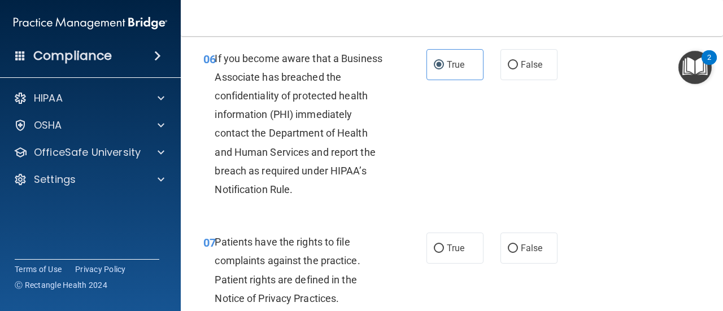
scroll to position [791, 0]
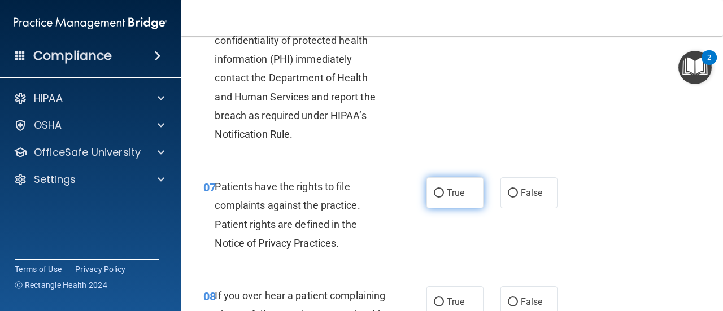
click at [441, 203] on label "True" at bounding box center [454, 192] width 57 height 31
click at [441, 198] on input "True" at bounding box center [439, 193] width 10 height 8
radio input "true"
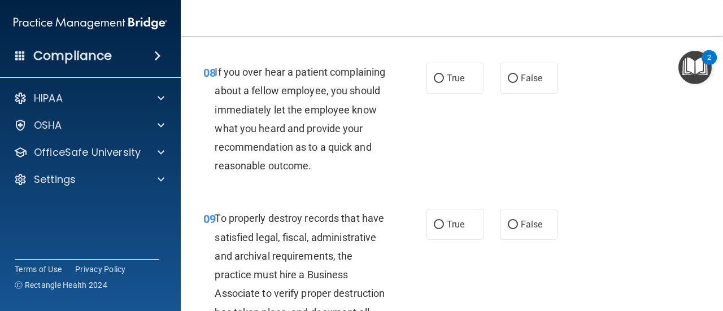
scroll to position [1016, 0]
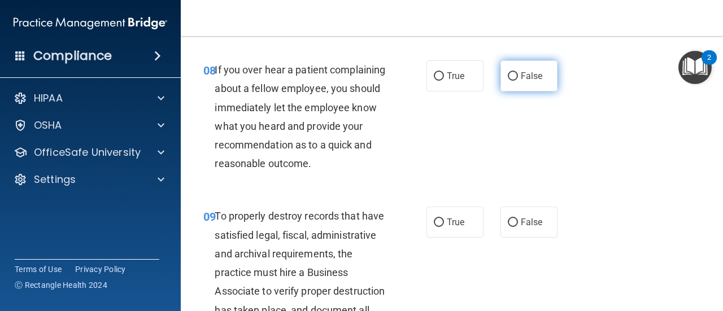
click at [521, 87] on label "False" at bounding box center [528, 75] width 57 height 31
click at [518, 81] on input "False" at bounding box center [513, 76] width 10 height 8
radio input "true"
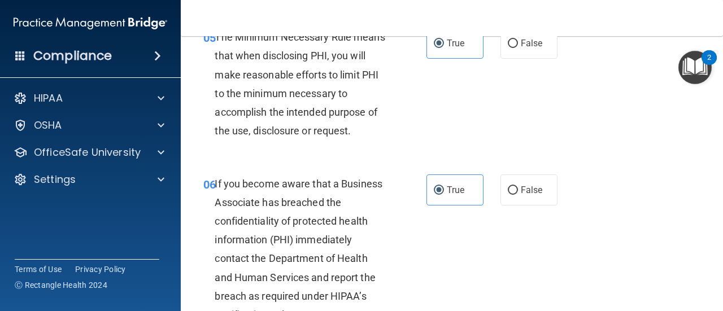
scroll to position [621, 0]
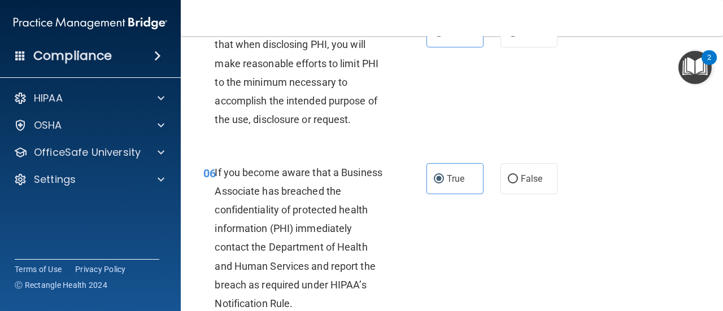
drag, startPoint x: 509, startPoint y: 185, endPoint x: 501, endPoint y: 207, distance: 23.2
click at [509, 186] on label "False" at bounding box center [528, 178] width 57 height 31
click at [509, 184] on input "False" at bounding box center [513, 179] width 10 height 8
radio input "true"
radio input "false"
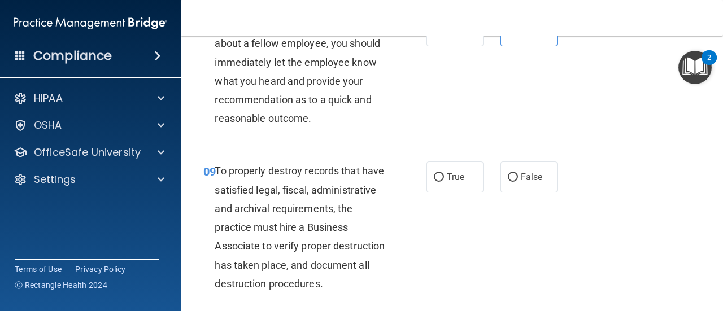
scroll to position [1073, 0]
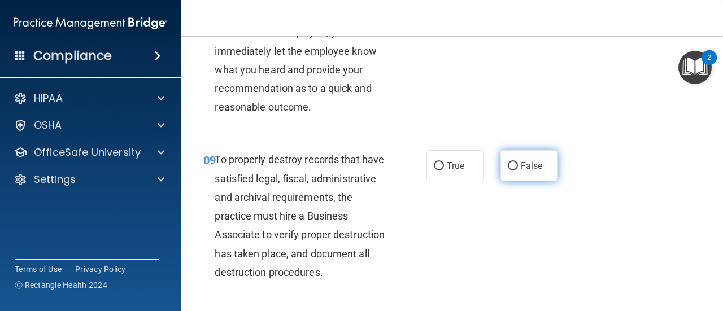
drag, startPoint x: 500, startPoint y: 182, endPoint x: 502, endPoint y: 190, distance: 8.6
click at [501, 181] on label "False" at bounding box center [528, 165] width 57 height 31
click at [508, 171] on input "False" at bounding box center [513, 166] width 10 height 8
radio input "true"
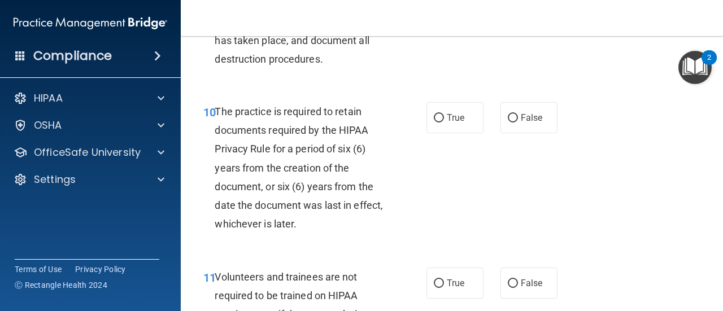
scroll to position [1299, 0]
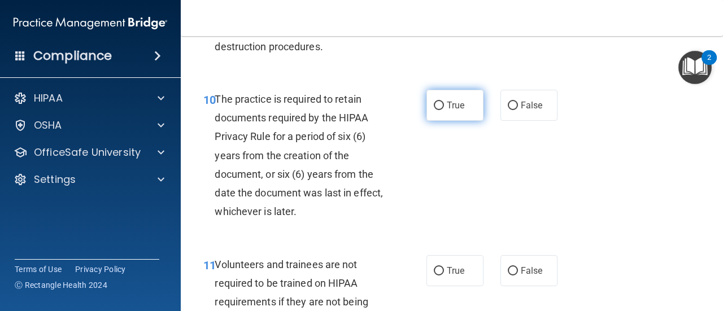
drag, startPoint x: 448, startPoint y: 142, endPoint x: 450, endPoint y: 135, distance: 7.0
click at [449, 111] on span "True" at bounding box center [456, 105] width 18 height 11
drag, startPoint x: 431, startPoint y: 140, endPoint x: 446, endPoint y: 152, distance: 18.9
click at [434, 110] on input "True" at bounding box center [439, 106] width 10 height 8
radio input "true"
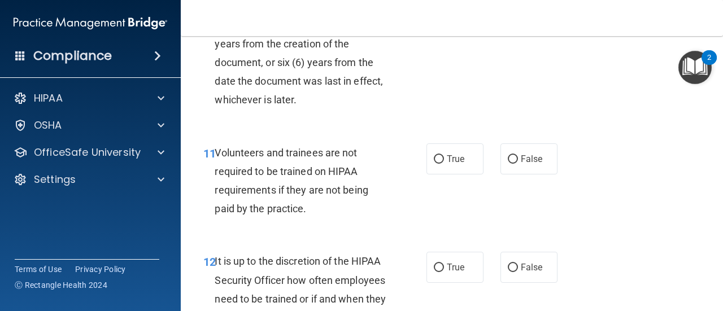
scroll to position [1412, 0]
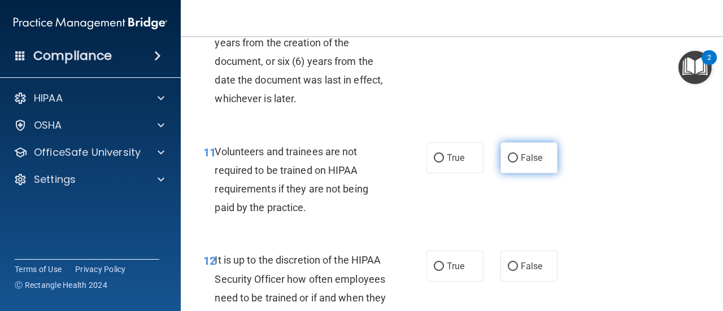
click at [525, 163] on span "False" at bounding box center [532, 157] width 22 height 11
click at [518, 163] on input "False" at bounding box center [513, 158] width 10 height 8
radio input "true"
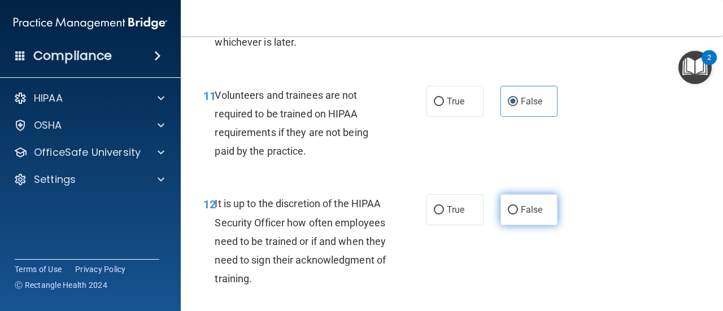
click at [521, 215] on span "False" at bounding box center [532, 209] width 22 height 11
click at [516, 215] on input "False" at bounding box center [513, 210] width 10 height 8
radio input "true"
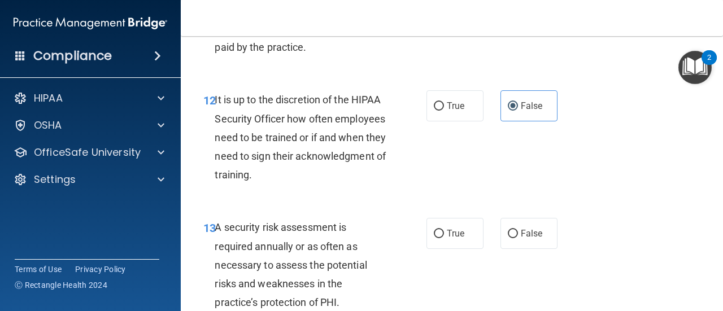
scroll to position [1581, 0]
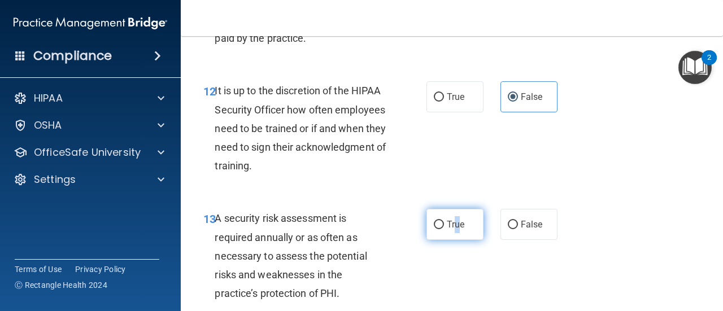
drag, startPoint x: 453, startPoint y: 269, endPoint x: 464, endPoint y: 268, distance: 10.2
click at [453, 240] on label "True" at bounding box center [454, 224] width 57 height 31
click at [444, 229] on input "True" at bounding box center [439, 225] width 10 height 8
radio input "true"
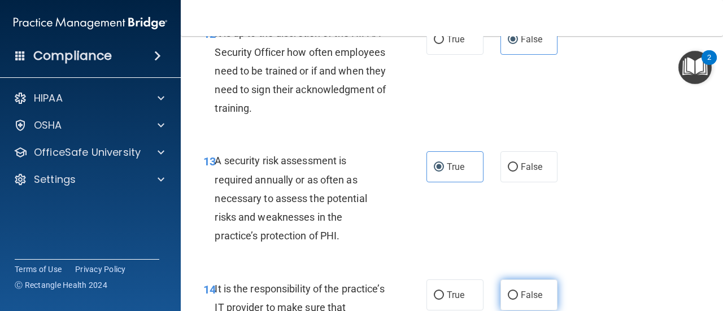
scroll to position [1750, 0]
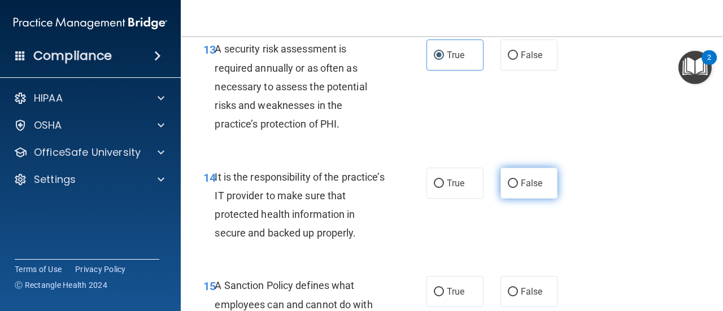
click at [503, 199] on label "False" at bounding box center [528, 183] width 57 height 31
click at [508, 188] on input "False" at bounding box center [513, 184] width 10 height 8
radio input "true"
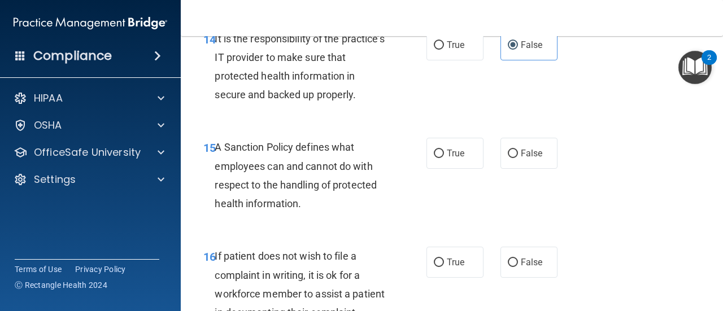
scroll to position [1920, 0]
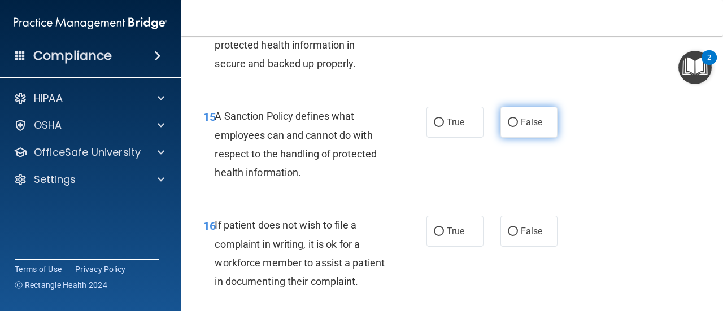
click at [503, 138] on label "False" at bounding box center [528, 122] width 57 height 31
drag, startPoint x: 521, startPoint y: 163, endPoint x: 517, endPoint y: 171, distance: 8.6
click at [521, 128] on span "False" at bounding box center [532, 122] width 22 height 11
click at [518, 127] on input "False" at bounding box center [513, 123] width 10 height 8
radio input "true"
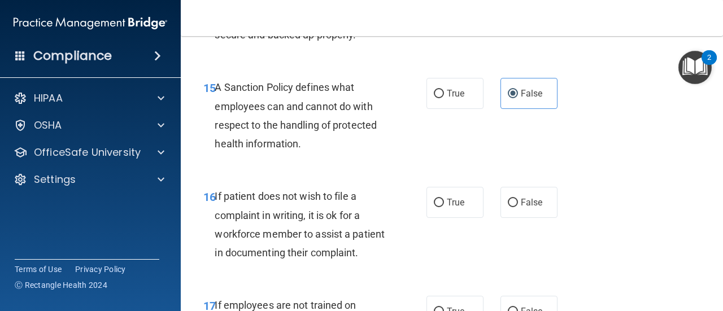
scroll to position [1976, 0]
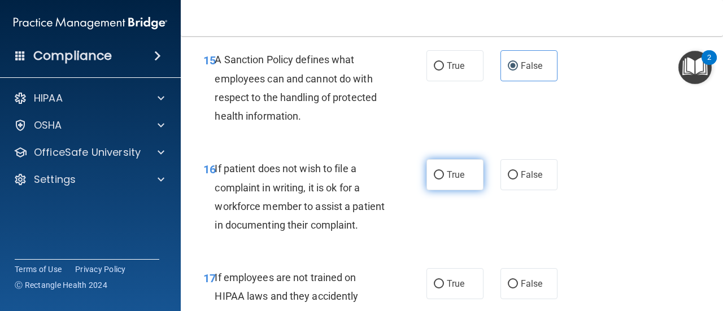
click at [450, 180] on span "True" at bounding box center [456, 174] width 18 height 11
click at [444, 180] on input "True" at bounding box center [439, 175] width 10 height 8
radio input "true"
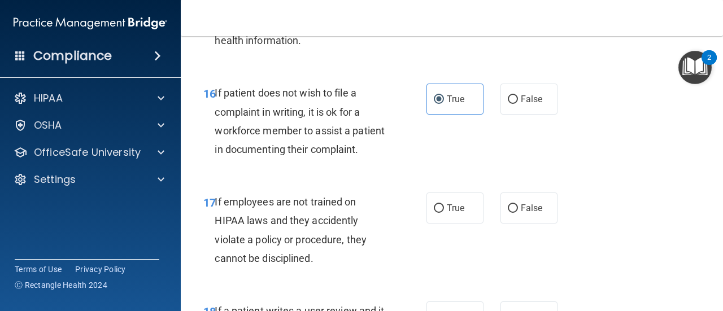
scroll to position [2146, 0]
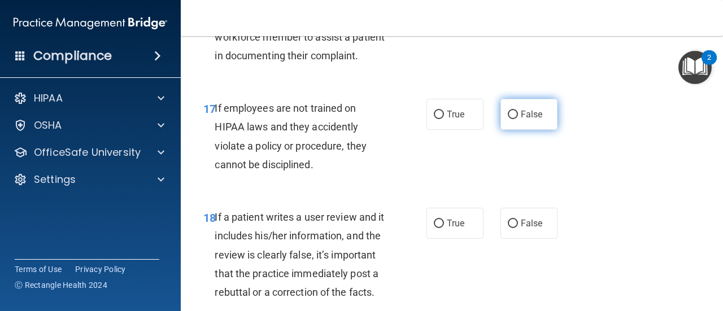
click at [526, 130] on label "False" at bounding box center [528, 114] width 57 height 31
click at [518, 119] on input "False" at bounding box center [513, 115] width 10 height 8
radio input "true"
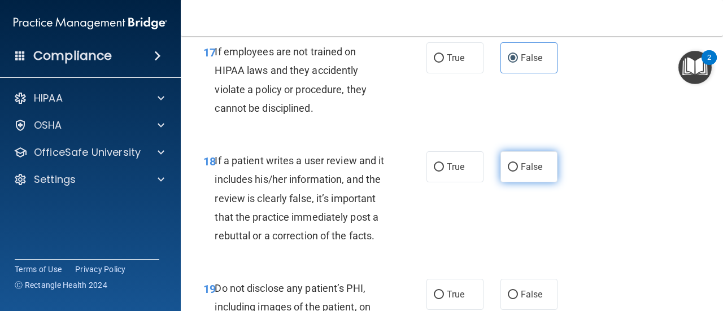
click at [501, 182] on label "False" at bounding box center [528, 166] width 57 height 31
click at [508, 172] on input "False" at bounding box center [513, 167] width 10 height 8
radio input "true"
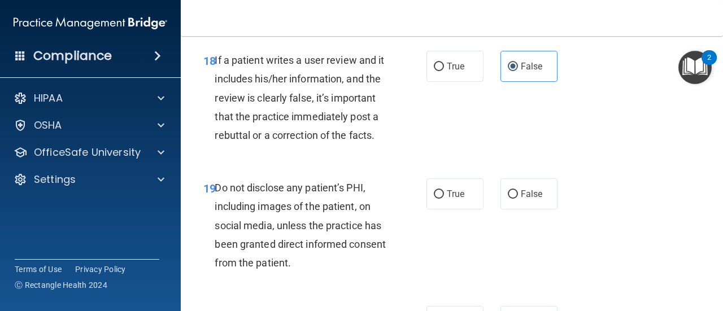
scroll to position [2315, 0]
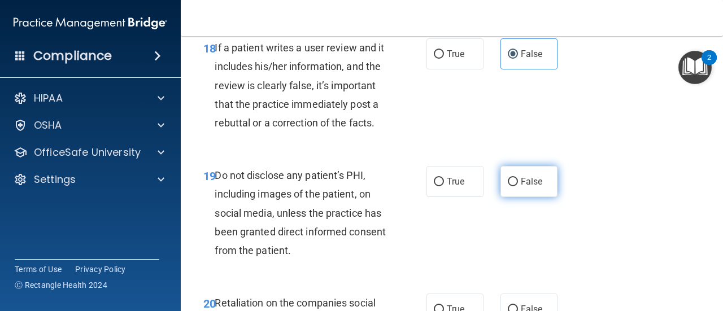
click at [526, 187] on span "False" at bounding box center [532, 181] width 22 height 11
click at [518, 186] on input "False" at bounding box center [513, 182] width 10 height 8
radio input "true"
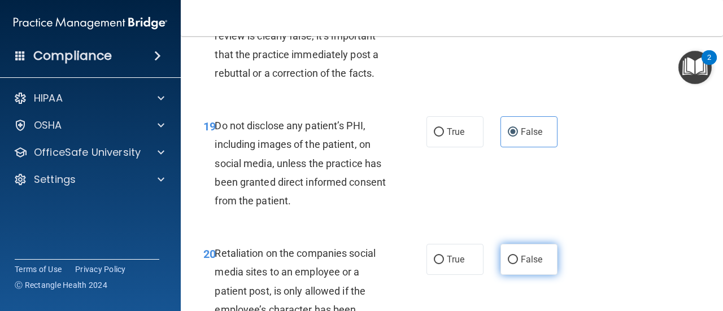
scroll to position [2484, 0]
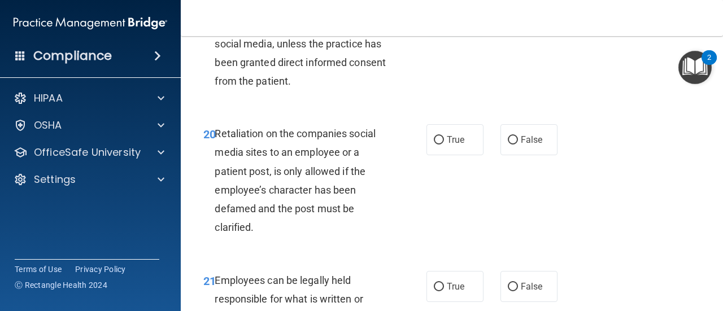
drag, startPoint x: 450, startPoint y: 85, endPoint x: 451, endPoint y: 91, distance: 5.8
click at [451, 18] on span "True" at bounding box center [456, 12] width 18 height 11
click at [444, 17] on input "True" at bounding box center [439, 12] width 10 height 8
radio input "true"
radio input "false"
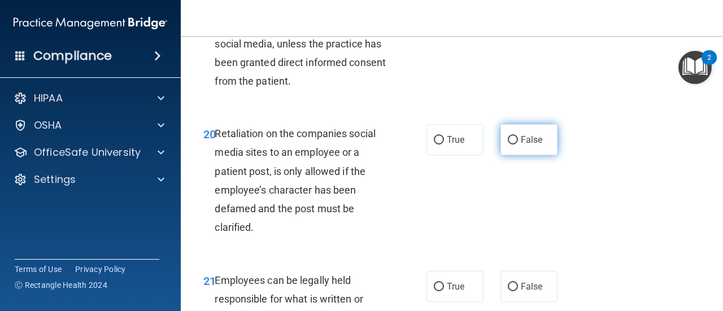
click at [521, 155] on label "False" at bounding box center [528, 139] width 57 height 31
click at [518, 145] on input "False" at bounding box center [513, 140] width 10 height 8
radio input "true"
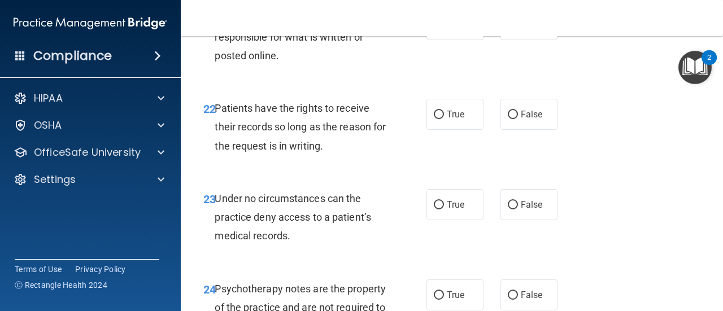
scroll to position [2710, 0]
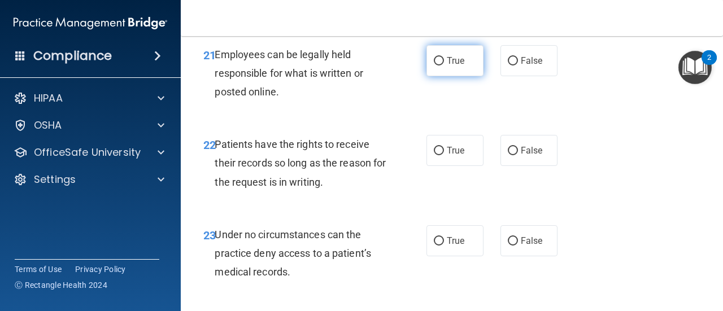
click at [475, 76] on label "True" at bounding box center [454, 60] width 57 height 31
click at [444, 65] on input "True" at bounding box center [439, 61] width 10 height 8
radio input "true"
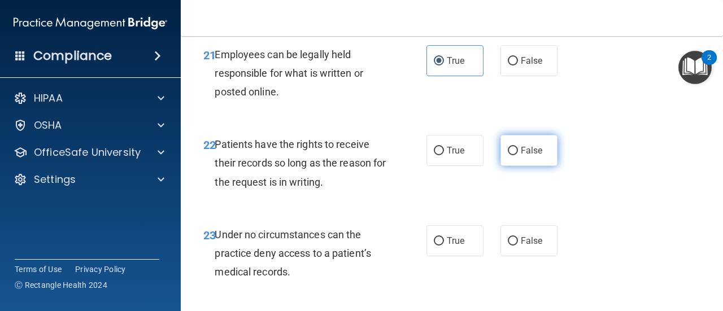
click at [529, 156] on span "False" at bounding box center [532, 150] width 22 height 11
click at [518, 155] on input "False" at bounding box center [513, 151] width 10 height 8
radio input "true"
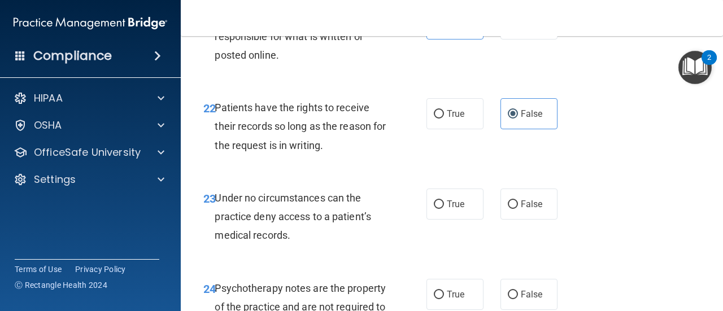
scroll to position [2936, 0]
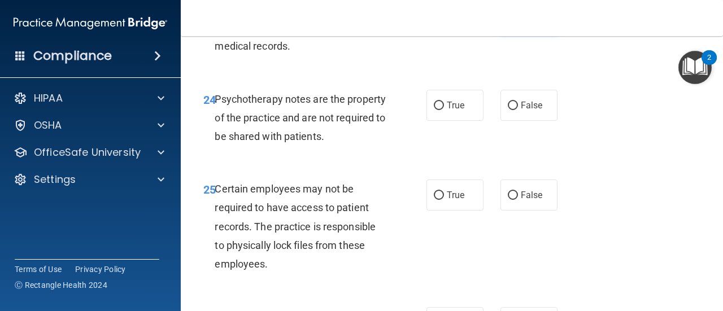
drag, startPoint x: 503, startPoint y: 94, endPoint x: 505, endPoint y: 100, distance: 6.4
click at [504, 30] on label "False" at bounding box center [528, 14] width 57 height 31
click at [508, 20] on input "False" at bounding box center [513, 15] width 10 height 8
radio input "true"
click at [543, 121] on label "False" at bounding box center [528, 105] width 57 height 31
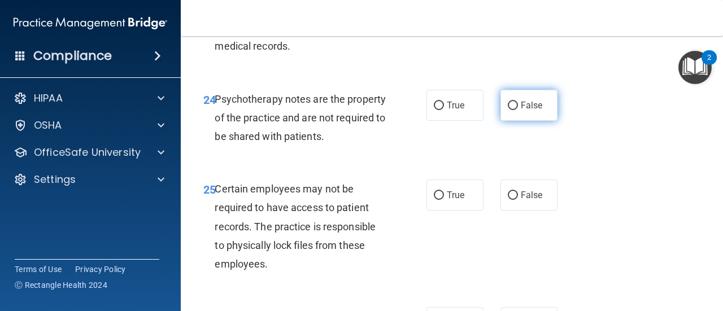
click at [518, 110] on input "False" at bounding box center [513, 106] width 10 height 8
radio input "true"
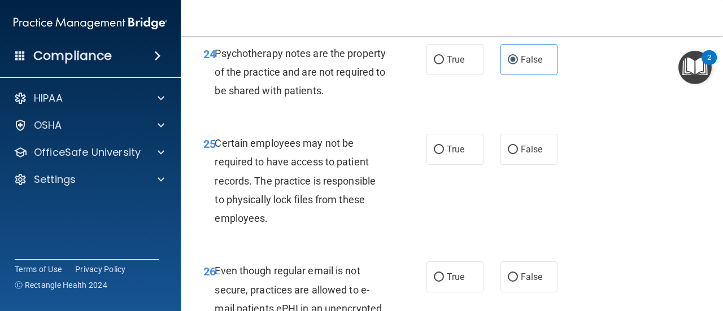
scroll to position [3049, 0]
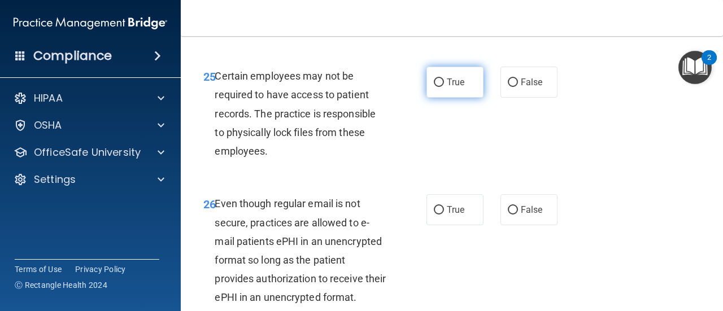
drag, startPoint x: 453, startPoint y: 151, endPoint x: 456, endPoint y: 158, distance: 7.6
click at [453, 98] on label "True" at bounding box center [454, 82] width 57 height 31
click at [444, 87] on input "True" at bounding box center [439, 82] width 10 height 8
radio input "true"
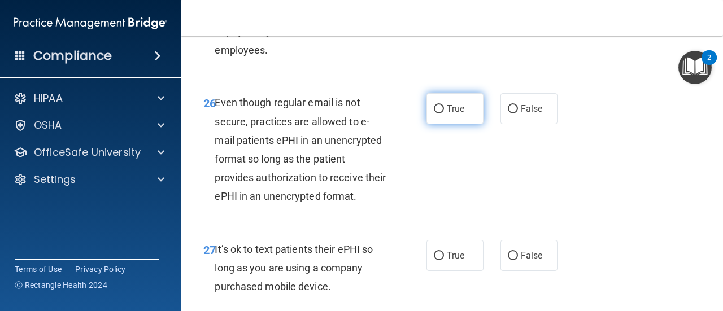
scroll to position [3162, 0]
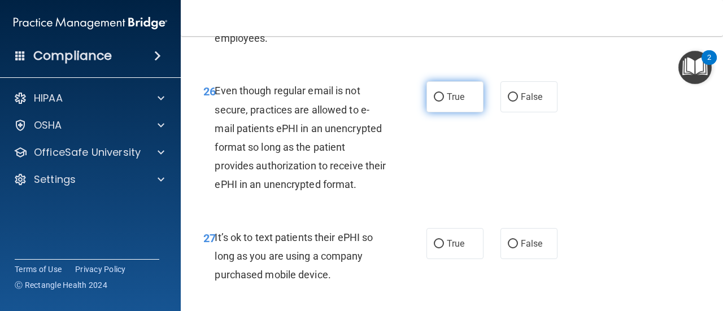
click at [456, 112] on label "True" at bounding box center [454, 96] width 57 height 31
click at [444, 102] on input "True" at bounding box center [439, 97] width 10 height 8
radio input "true"
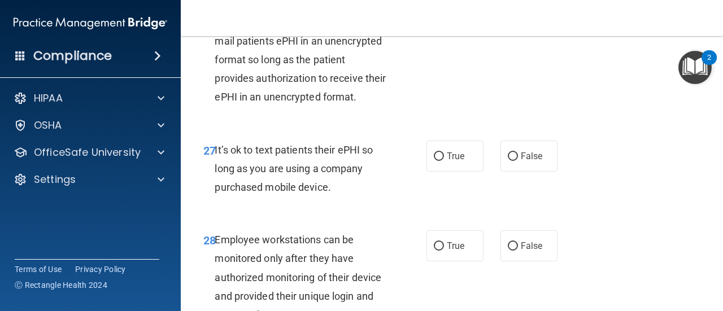
scroll to position [3275, 0]
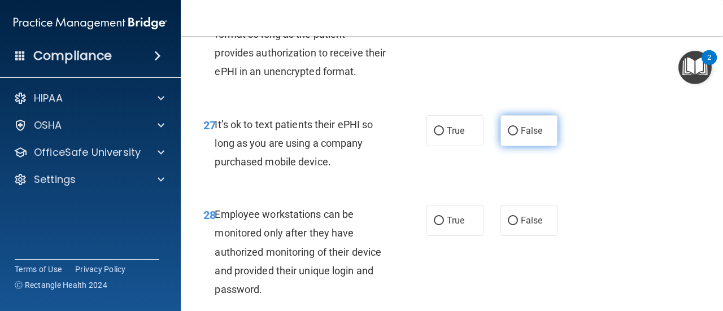
click at [518, 146] on label "False" at bounding box center [528, 130] width 57 height 31
click at [518, 136] on input "False" at bounding box center [513, 131] width 10 height 8
radio input "true"
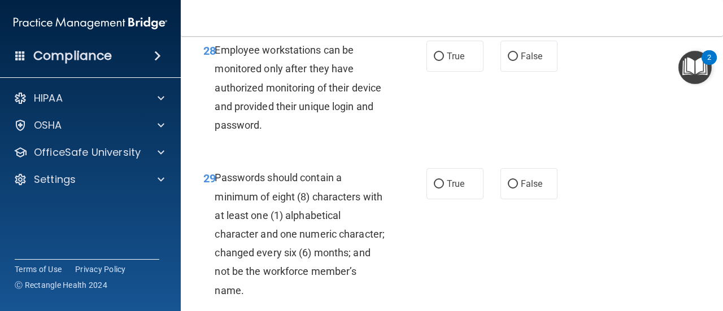
scroll to position [3444, 0]
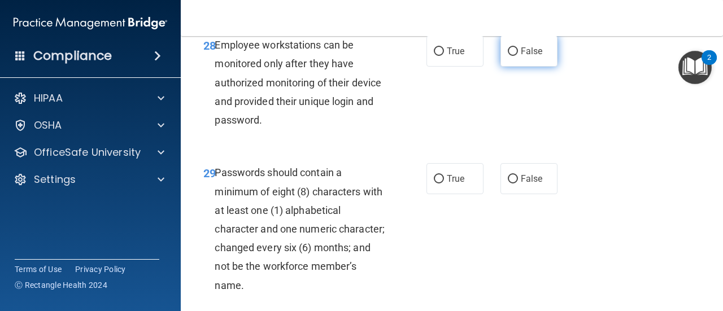
drag, startPoint x: 498, startPoint y: 127, endPoint x: 499, endPoint y: 133, distance: 6.2
click at [500, 67] on label "False" at bounding box center [528, 51] width 57 height 31
click at [508, 56] on input "False" at bounding box center [513, 51] width 10 height 8
radio input "true"
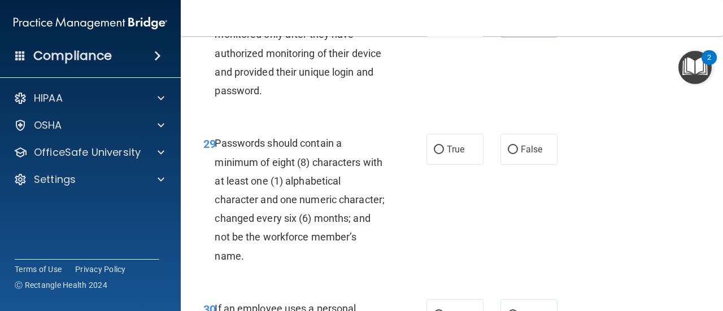
scroll to position [3501, 0]
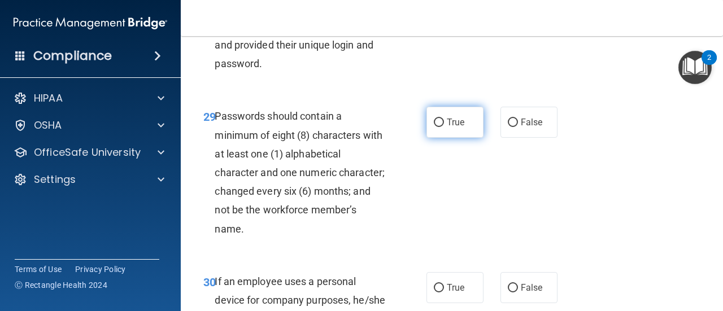
click at [473, 138] on label "True" at bounding box center [454, 122] width 57 height 31
click at [444, 127] on input "True" at bounding box center [439, 123] width 10 height 8
radio input "true"
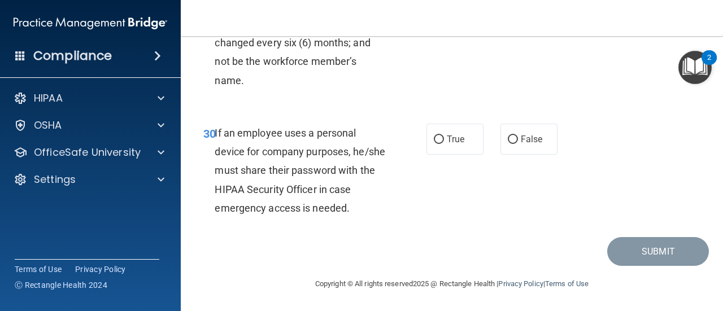
scroll to position [3670, 0]
click at [516, 155] on label "False" at bounding box center [528, 139] width 57 height 31
click at [516, 144] on input "False" at bounding box center [513, 140] width 10 height 8
radio input "true"
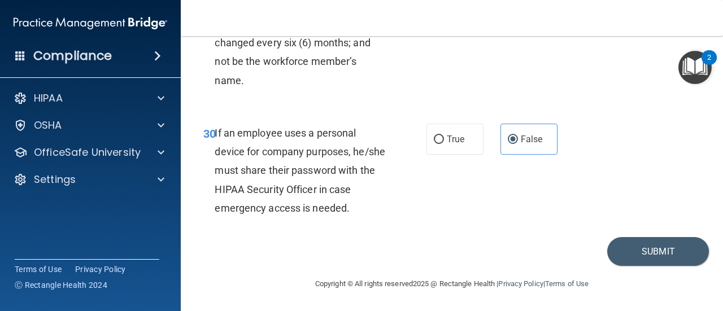
scroll to position [3724, 0]
click at [569, 263] on button "Submit" at bounding box center [658, 251] width 102 height 29
click at [569, 254] on button "Submit" at bounding box center [658, 251] width 102 height 29
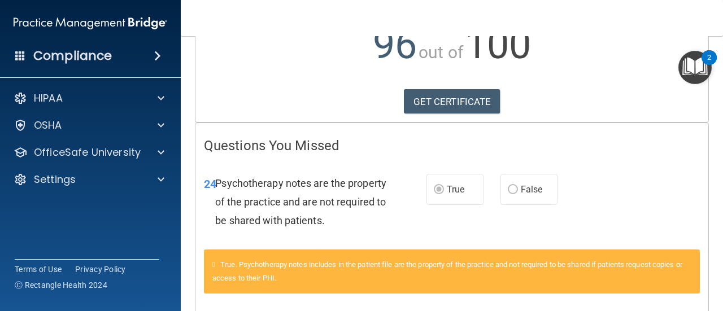
scroll to position [208, 0]
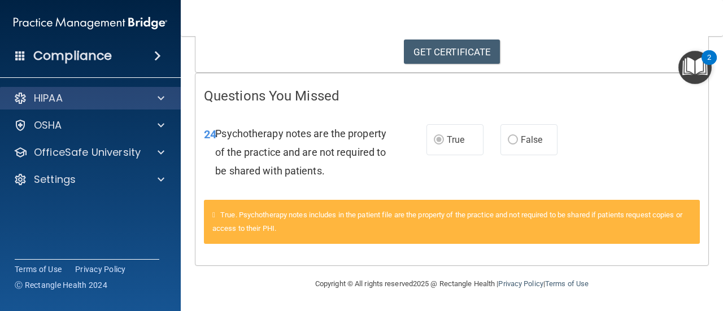
click at [156, 91] on div "HIPAA" at bounding box center [90, 98] width 181 height 23
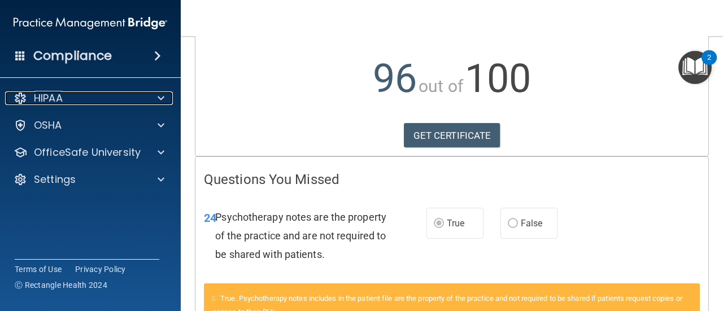
scroll to position [0, 0]
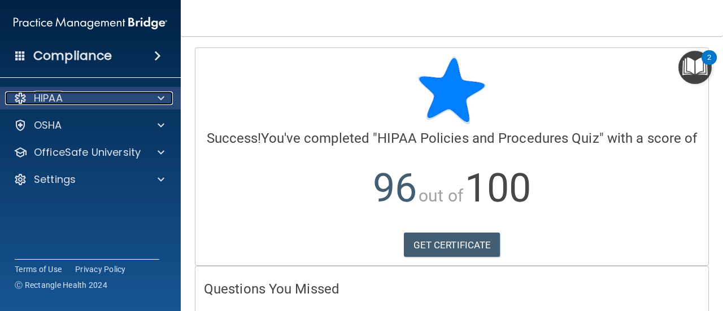
click at [163, 97] on span at bounding box center [161, 98] width 7 height 14
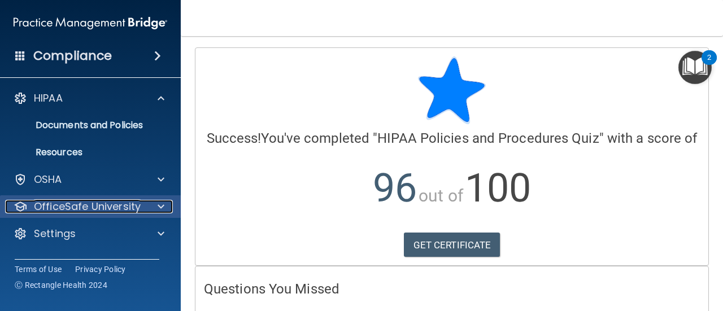
click at [152, 206] on div at bounding box center [159, 207] width 28 height 14
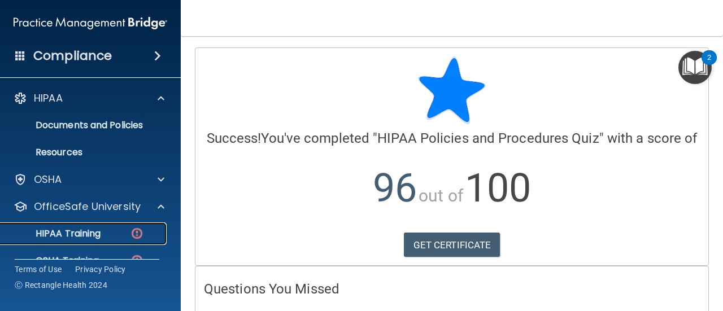
click at [102, 233] on div "HIPAA Training" at bounding box center [84, 233] width 154 height 11
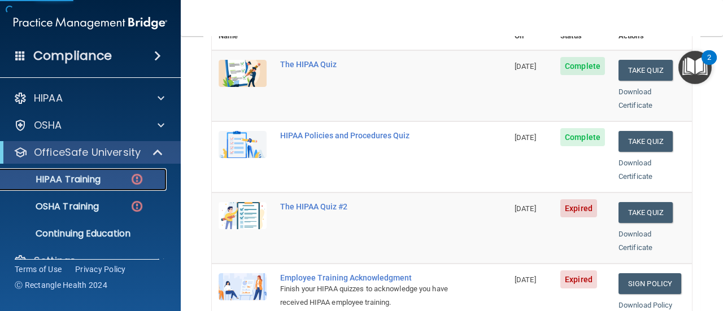
scroll to position [169, 0]
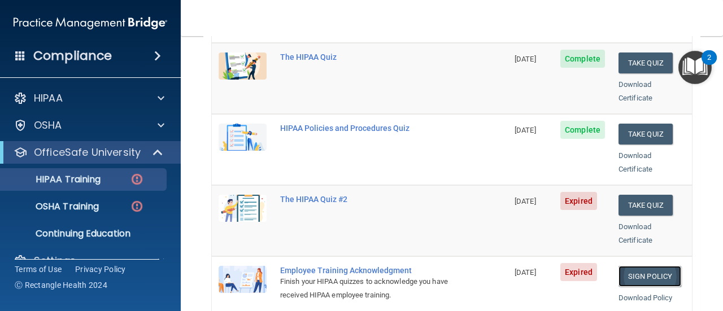
click at [569, 266] on link "Sign Policy" at bounding box center [649, 276] width 63 height 21
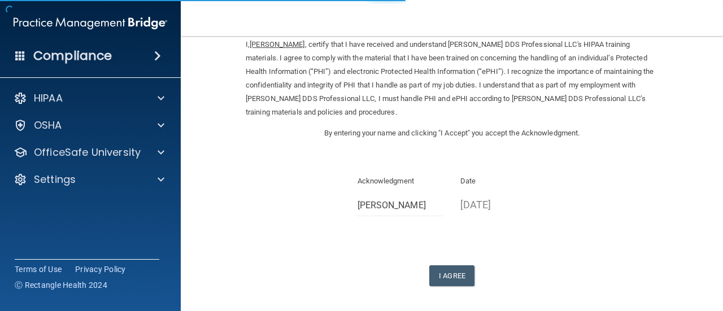
scroll to position [98, 0]
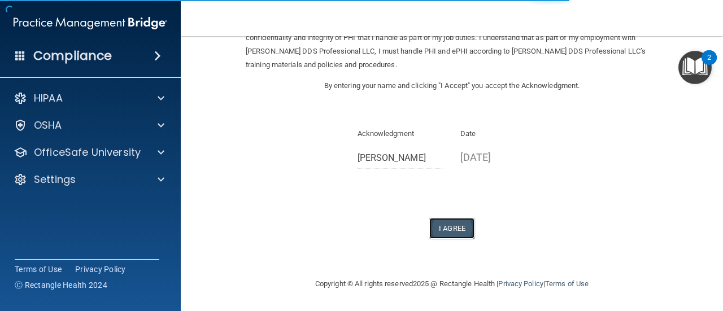
click at [444, 228] on button "I Agree" at bounding box center [451, 228] width 45 height 21
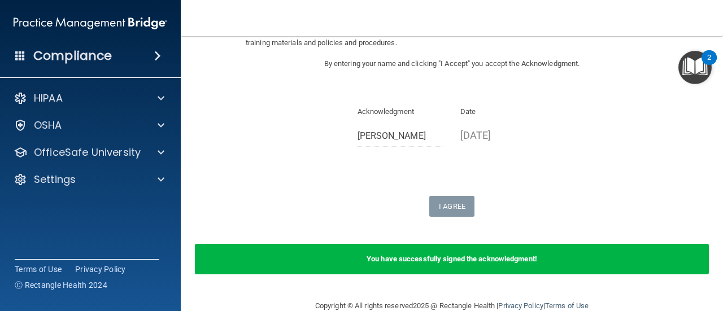
scroll to position [142, 0]
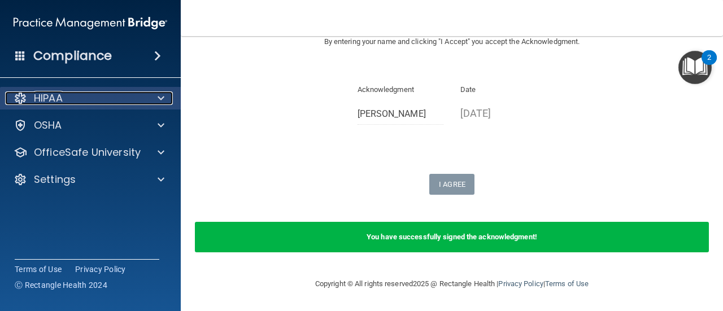
click at [165, 92] on div at bounding box center [159, 98] width 28 height 14
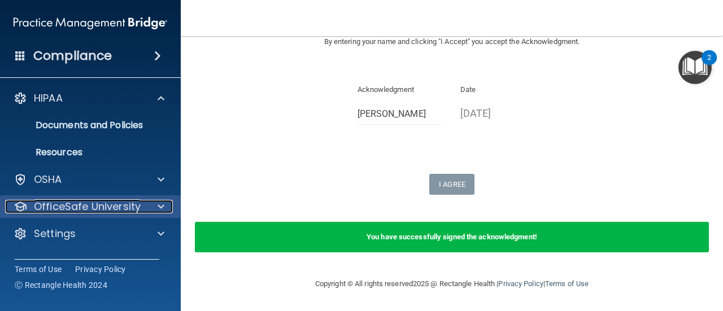
click at [160, 211] on span at bounding box center [161, 207] width 7 height 14
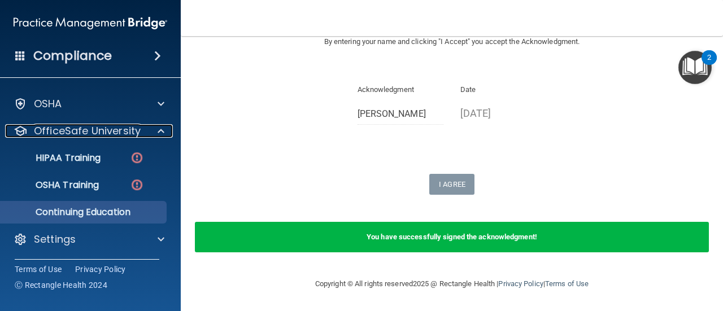
scroll to position [76, 0]
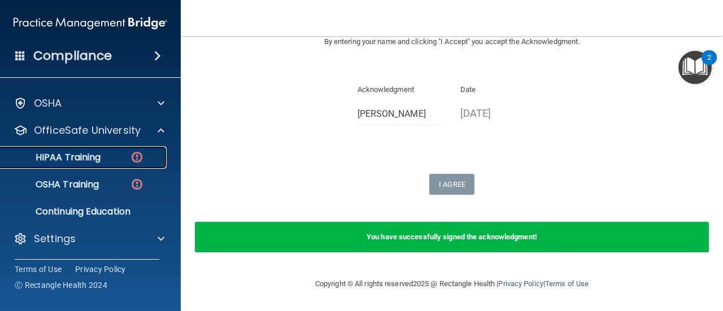
click at [113, 160] on div "HIPAA Training" at bounding box center [84, 157] width 154 height 11
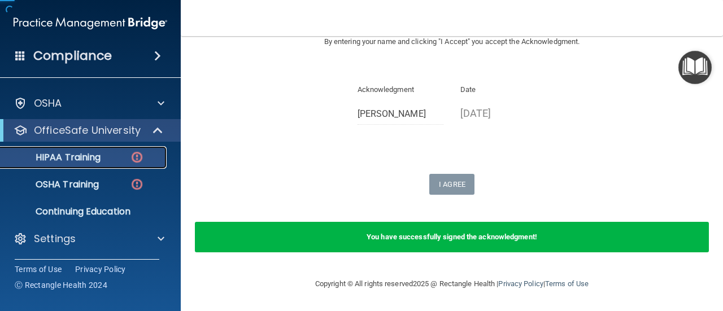
scroll to position [22, 0]
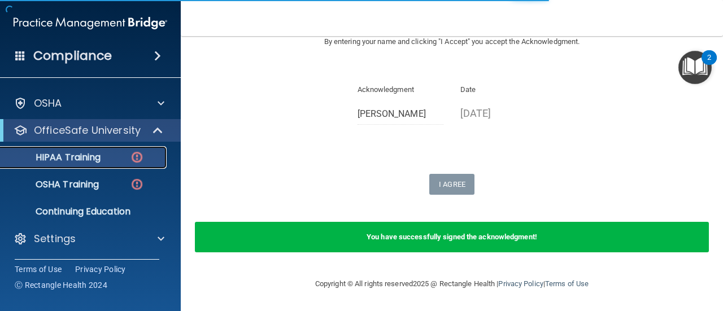
click at [145, 164] on link "HIPAA Training" at bounding box center [78, 157] width 178 height 23
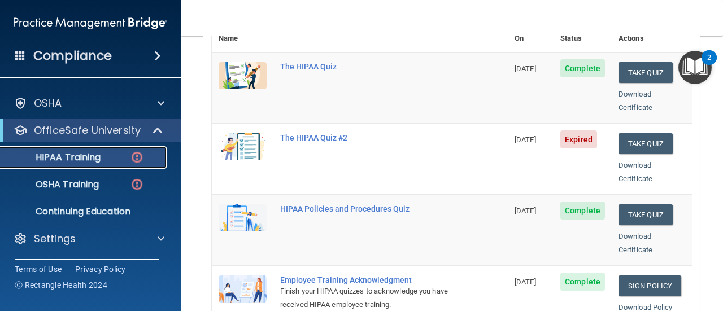
scroll to position [139, 0]
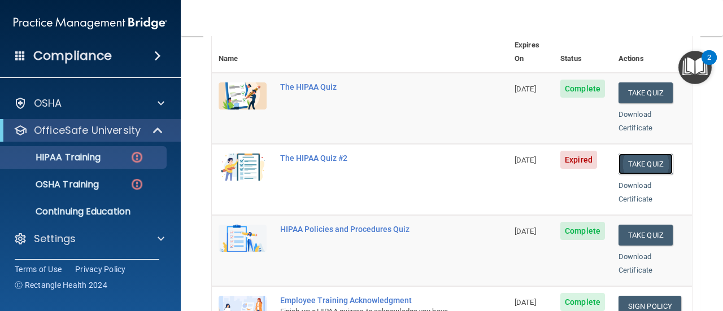
click at [625, 154] on button "Take Quiz" at bounding box center [645, 164] width 54 height 21
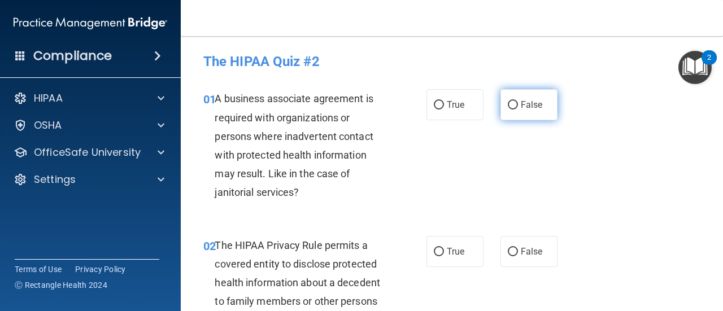
click at [512, 112] on label "False" at bounding box center [528, 104] width 57 height 31
click at [512, 110] on input "False" at bounding box center [513, 105] width 10 height 8
radio input "true"
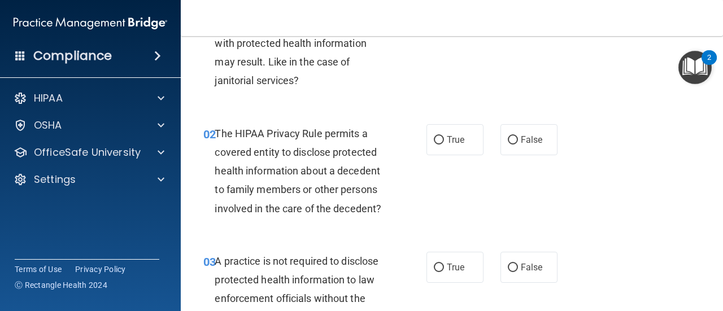
scroll to position [113, 0]
click at [512, 146] on label "False" at bounding box center [528, 138] width 57 height 31
click at [512, 143] on input "False" at bounding box center [513, 139] width 10 height 8
radio input "true"
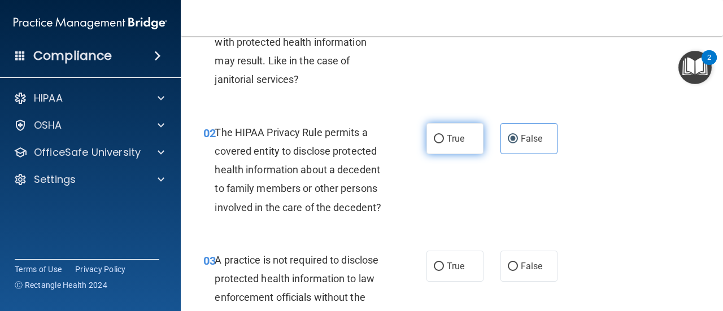
click at [462, 138] on label "True" at bounding box center [454, 138] width 57 height 31
click at [444, 138] on input "True" at bounding box center [439, 139] width 10 height 8
radio input "true"
radio input "false"
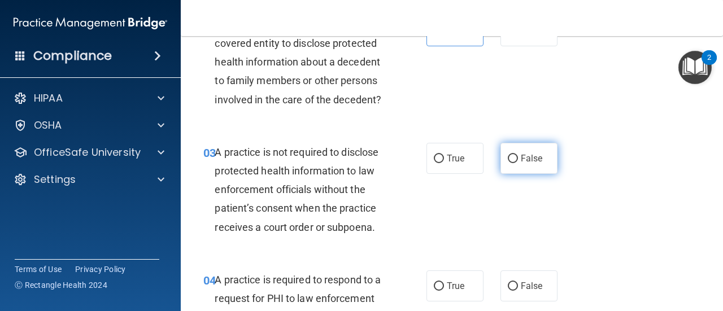
scroll to position [226, 0]
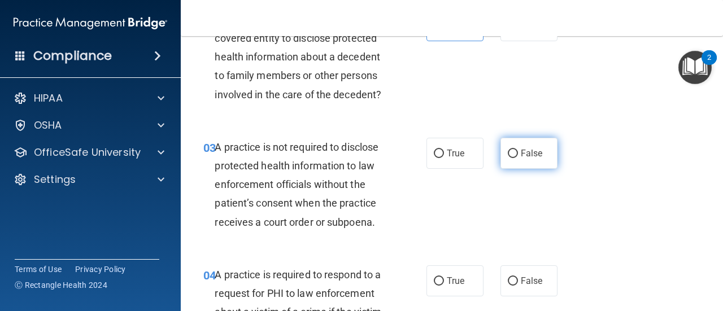
click at [512, 154] on input "False" at bounding box center [513, 154] width 10 height 8
radio input "true"
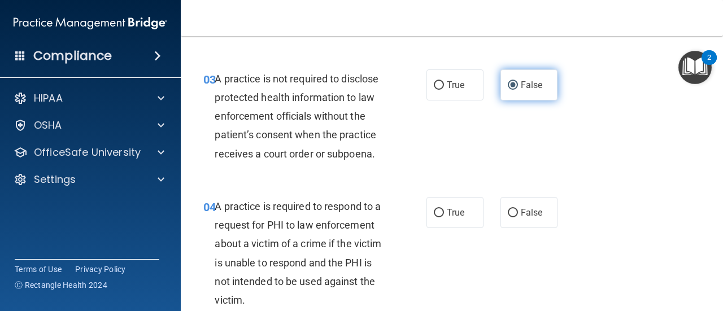
scroll to position [339, 0]
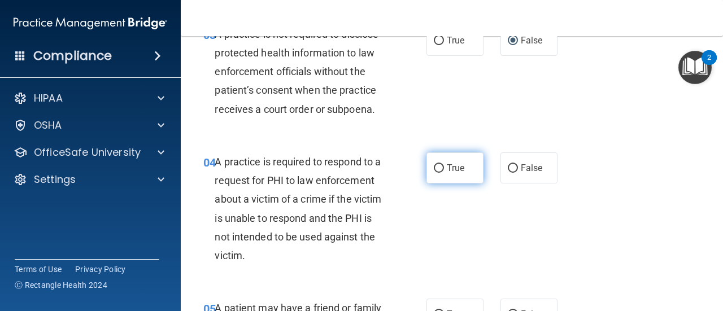
click at [457, 163] on span "True" at bounding box center [456, 168] width 18 height 11
click at [444, 164] on input "True" at bounding box center [439, 168] width 10 height 8
radio input "true"
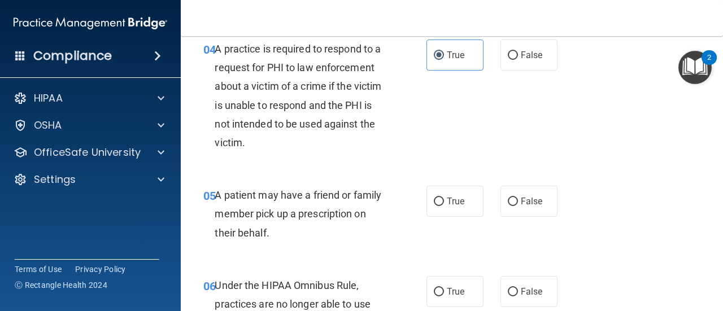
scroll to position [508, 0]
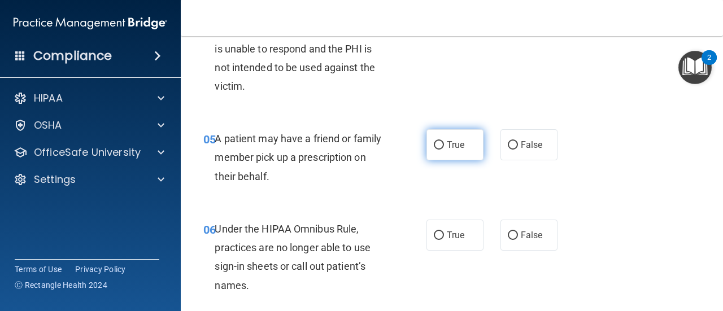
drag, startPoint x: 458, startPoint y: 142, endPoint x: 460, endPoint y: 152, distance: 9.7
click at [459, 146] on span "True" at bounding box center [456, 144] width 18 height 11
click at [444, 146] on input "True" at bounding box center [439, 145] width 10 height 8
radio input "true"
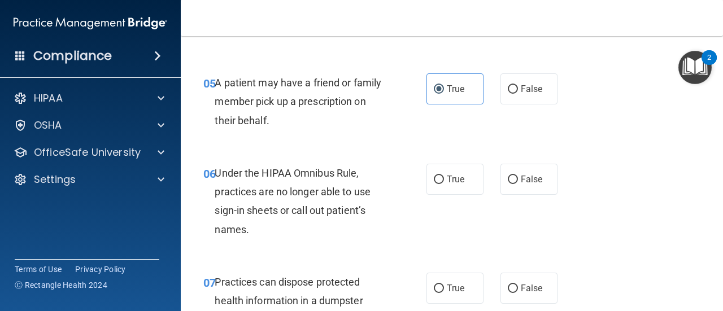
scroll to position [565, 0]
click at [466, 187] on label "True" at bounding box center [454, 178] width 57 height 31
click at [444, 184] on input "True" at bounding box center [439, 179] width 10 height 8
radio input "true"
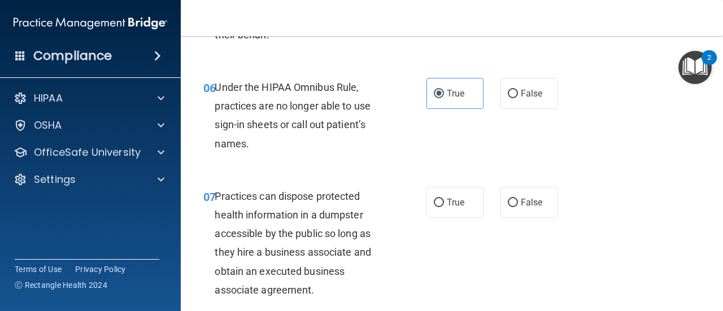
scroll to position [678, 0]
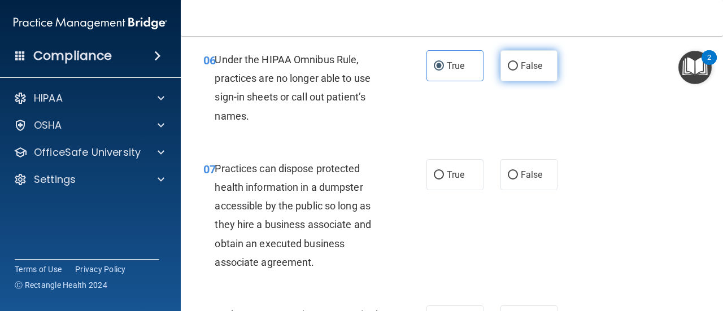
click at [511, 68] on label "False" at bounding box center [528, 65] width 57 height 31
click at [512, 59] on label "False" at bounding box center [528, 65] width 57 height 31
click at [512, 62] on input "False" at bounding box center [513, 66] width 10 height 8
radio input "true"
radio input "false"
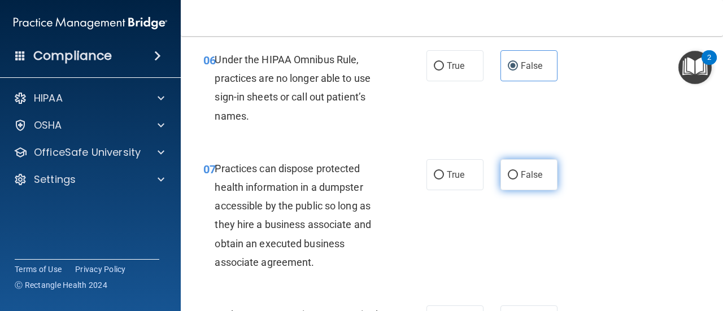
click at [501, 165] on label "False" at bounding box center [528, 174] width 57 height 31
click at [508, 171] on input "False" at bounding box center [513, 175] width 10 height 8
radio input "true"
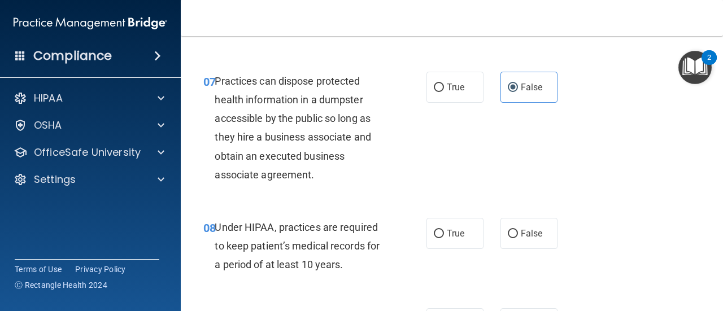
scroll to position [791, 0]
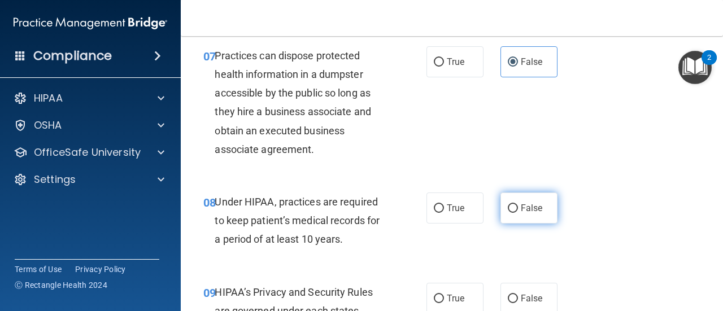
click at [521, 209] on span "False" at bounding box center [532, 208] width 22 height 11
click at [518, 209] on input "False" at bounding box center [513, 208] width 10 height 8
radio input "true"
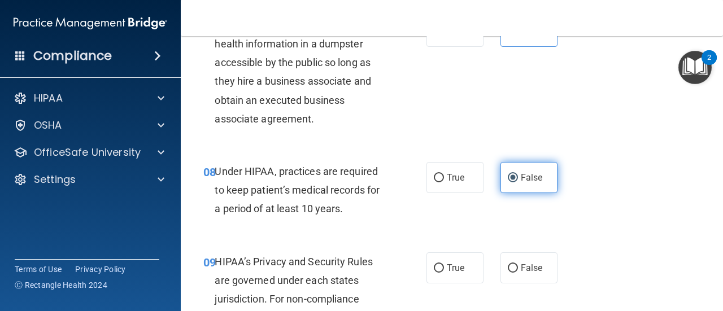
scroll to position [903, 0]
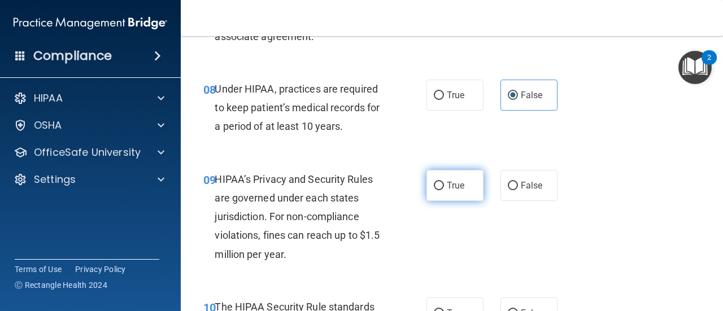
click at [464, 191] on label "True" at bounding box center [454, 185] width 57 height 31
click at [444, 190] on input "True" at bounding box center [439, 186] width 10 height 8
radio input "true"
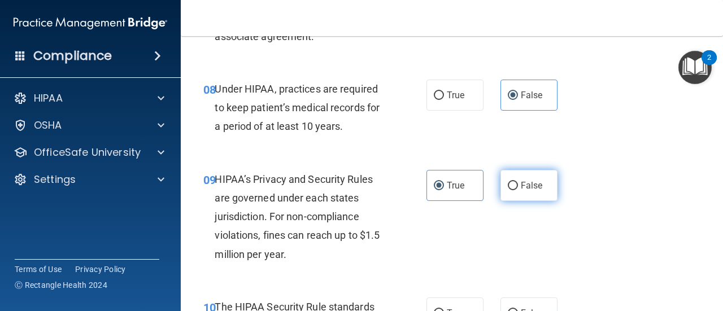
click at [501, 194] on label "False" at bounding box center [528, 185] width 57 height 31
click at [508, 190] on input "False" at bounding box center [513, 186] width 10 height 8
radio input "true"
radio input "false"
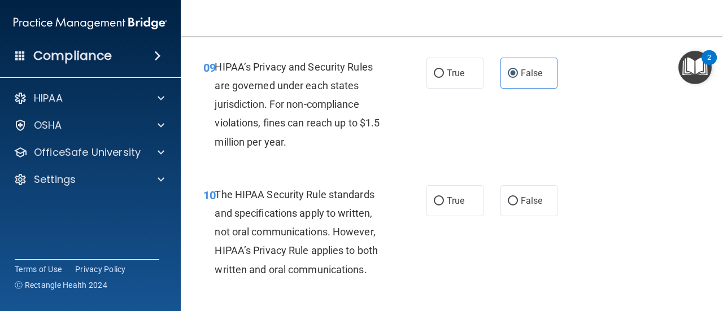
scroll to position [1016, 0]
click at [464, 205] on label "True" at bounding box center [454, 200] width 57 height 31
click at [444, 205] on input "True" at bounding box center [439, 200] width 10 height 8
radio input "true"
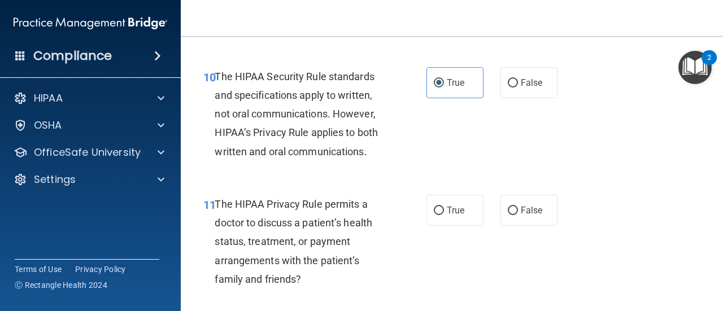
scroll to position [1186, 0]
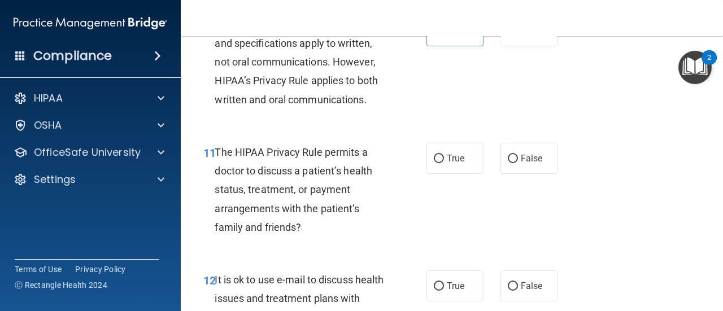
click at [444, 174] on div "11 The HIPAA Privacy Rule permits a doctor to discuss a patient’s health status…" at bounding box center [452, 193] width 514 height 128
click at [446, 165] on label "True" at bounding box center [454, 158] width 57 height 31
click at [444, 163] on input "True" at bounding box center [439, 159] width 10 height 8
radio input "true"
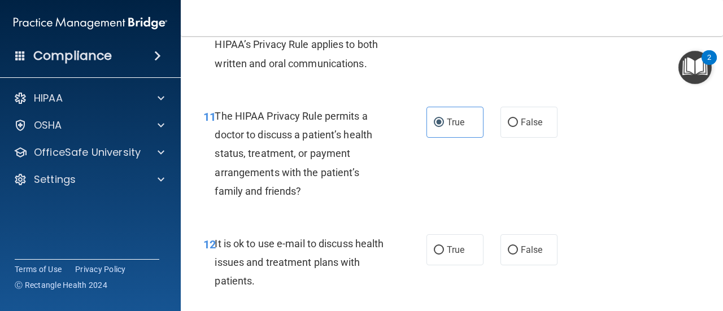
scroll to position [1242, 0]
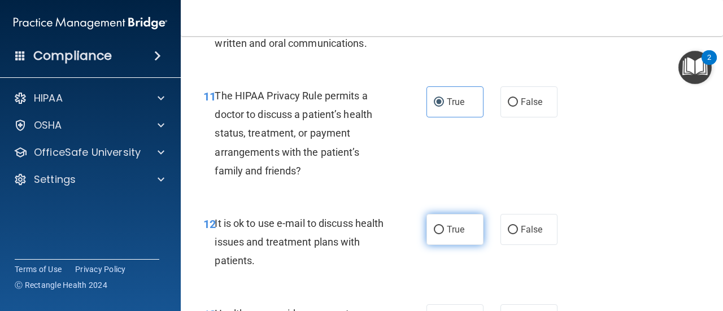
click at [452, 230] on span "True" at bounding box center [456, 229] width 18 height 11
click at [444, 230] on input "True" at bounding box center [439, 230] width 10 height 8
radio input "true"
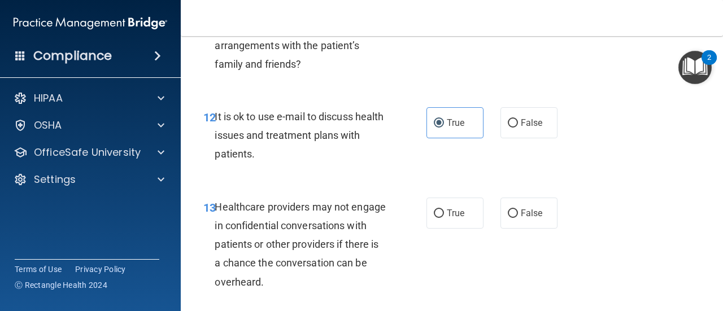
scroll to position [1412, 0]
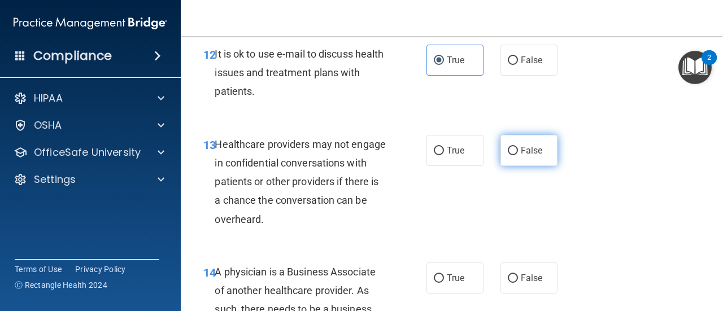
click at [512, 154] on input "False" at bounding box center [513, 151] width 10 height 8
radio input "true"
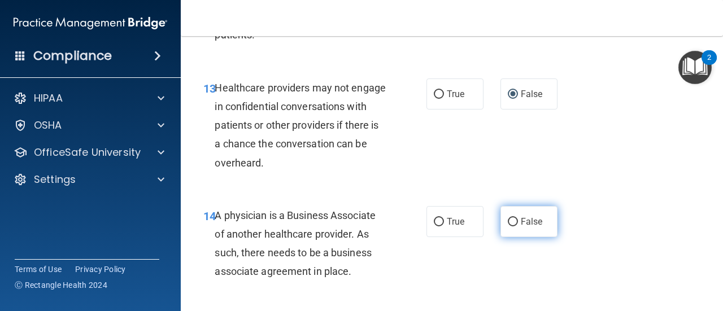
click at [512, 219] on input "False" at bounding box center [513, 222] width 10 height 8
radio input "true"
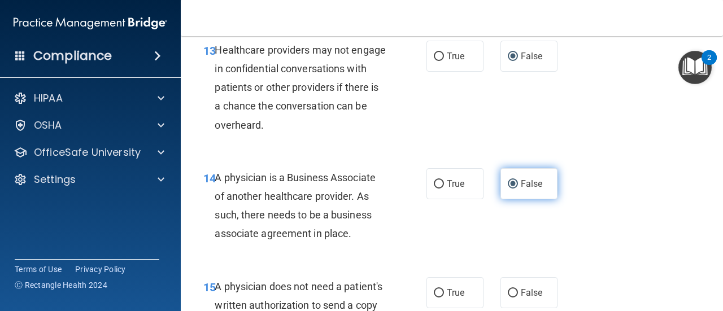
scroll to position [1581, 0]
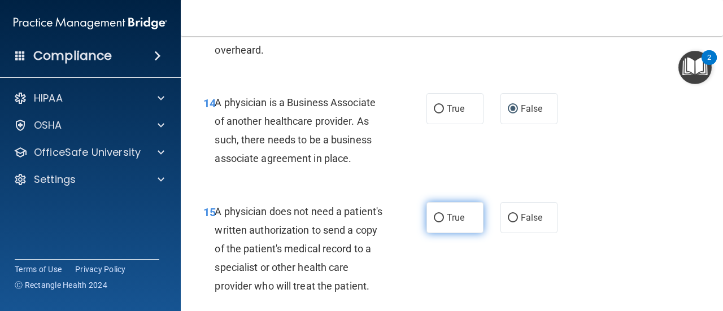
click at [447, 218] on span "True" at bounding box center [456, 217] width 18 height 11
click at [444, 218] on input "True" at bounding box center [439, 218] width 10 height 8
radio input "true"
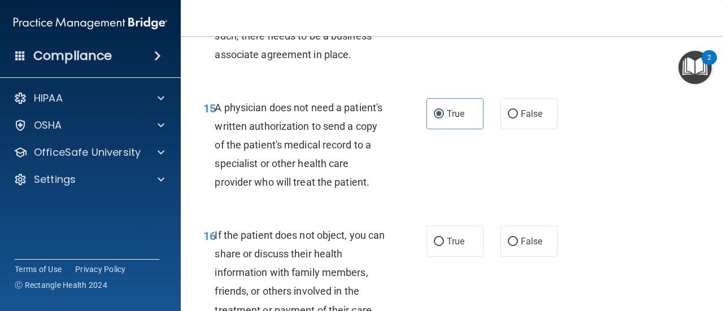
scroll to position [1694, 0]
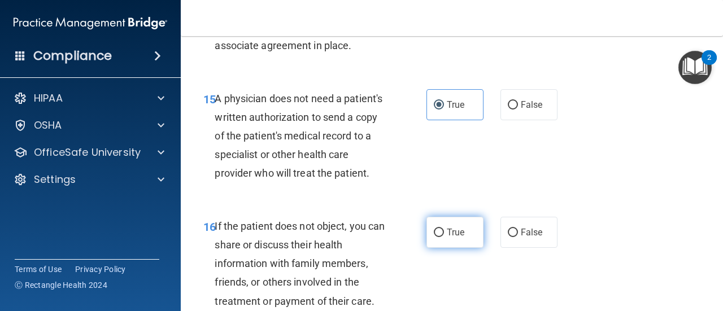
click at [456, 244] on label "True" at bounding box center [454, 232] width 57 height 31
click at [444, 237] on input "True" at bounding box center [439, 233] width 10 height 8
radio input "true"
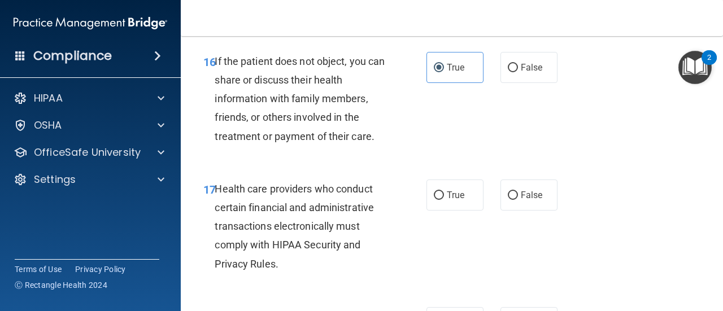
scroll to position [1863, 0]
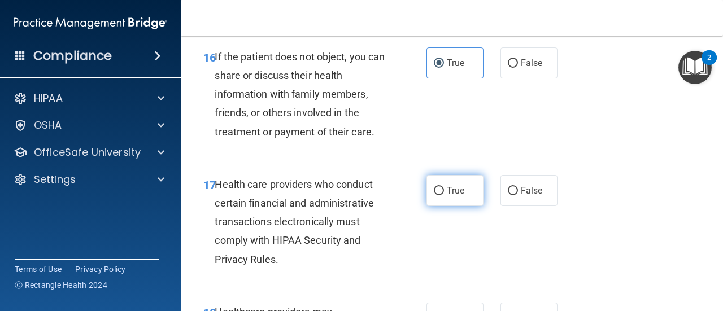
click at [457, 206] on label "True" at bounding box center [454, 190] width 57 height 31
click at [444, 195] on input "True" at bounding box center [439, 191] width 10 height 8
radio input "true"
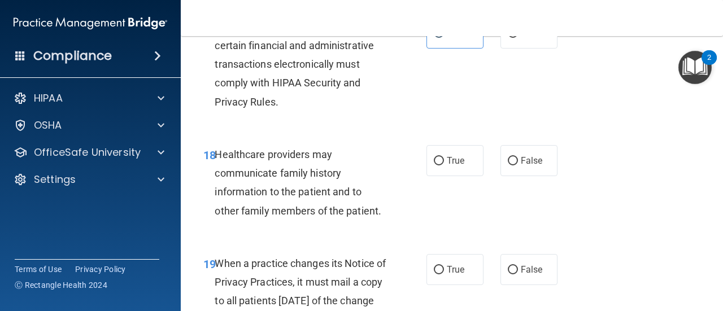
scroll to position [2033, 0]
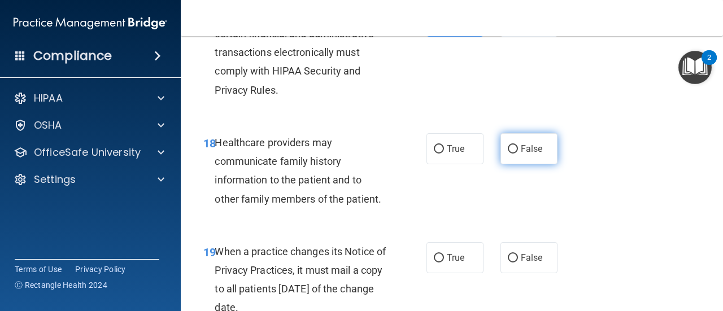
click at [513, 164] on label "False" at bounding box center [528, 148] width 57 height 31
click at [513, 154] on input "False" at bounding box center [513, 149] width 10 height 8
radio input "true"
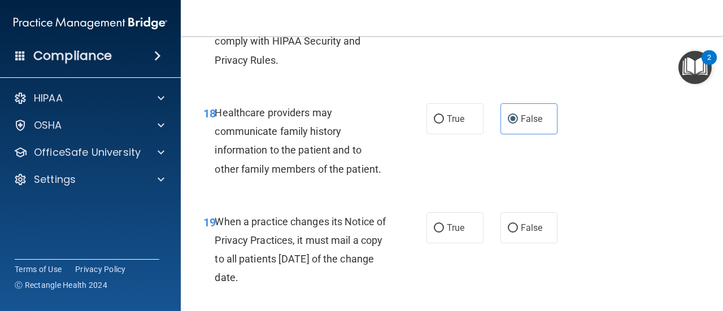
scroll to position [2089, 0]
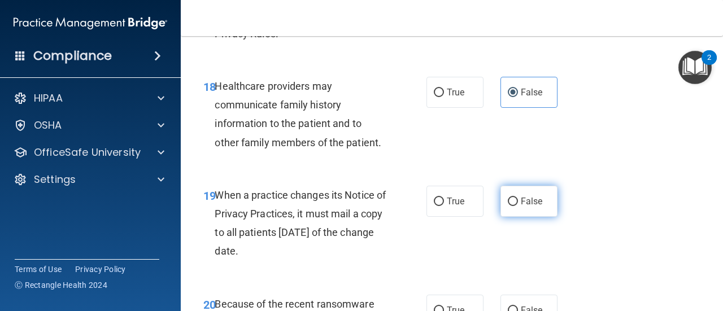
click at [511, 206] on input "False" at bounding box center [513, 202] width 10 height 8
radio input "true"
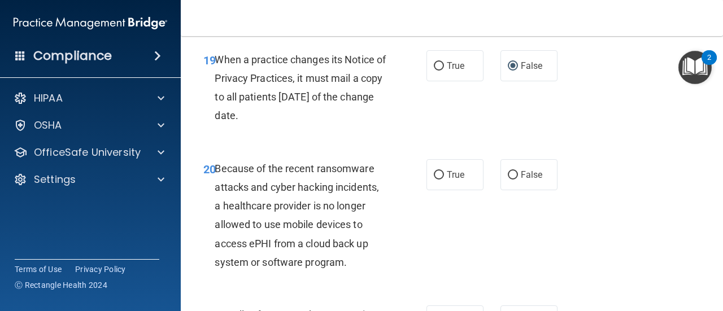
scroll to position [2259, 0]
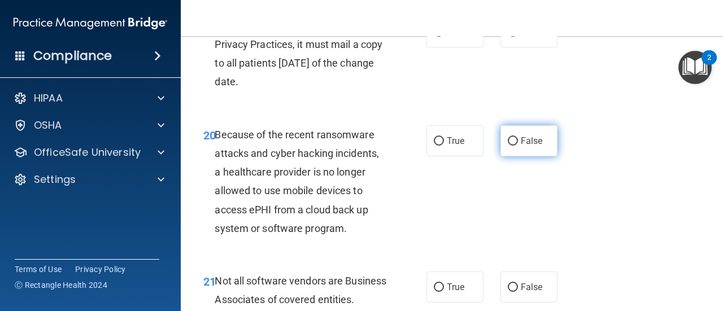
click at [508, 146] on input "False" at bounding box center [513, 141] width 10 height 8
radio input "true"
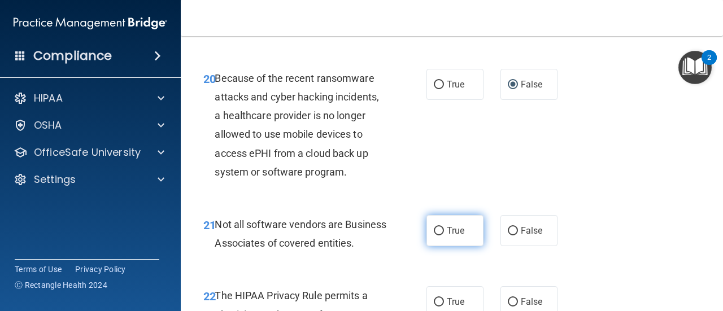
click at [447, 236] on span "True" at bounding box center [456, 230] width 18 height 11
click at [444, 235] on input "True" at bounding box center [439, 231] width 10 height 8
radio input "true"
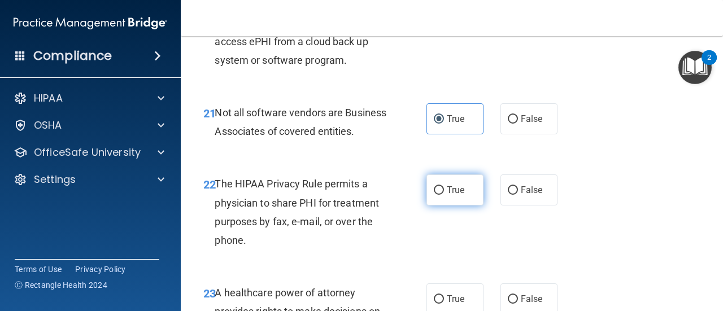
scroll to position [2428, 0]
click at [461, 204] on label "True" at bounding box center [454, 188] width 57 height 31
click at [444, 194] on input "True" at bounding box center [439, 189] width 10 height 8
radio input "true"
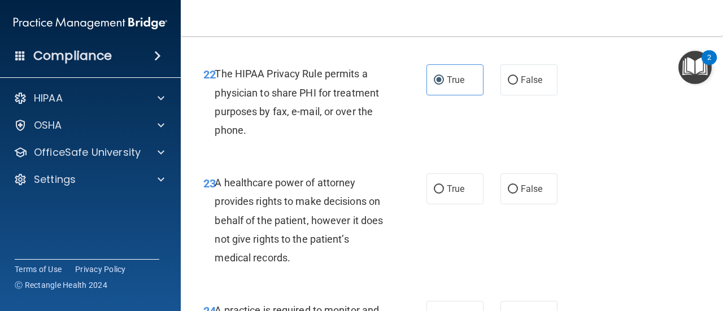
scroll to position [2541, 0]
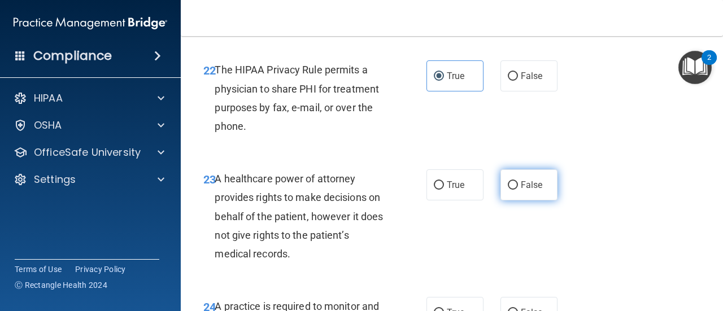
click at [510, 190] on input "False" at bounding box center [513, 185] width 10 height 8
radio input "true"
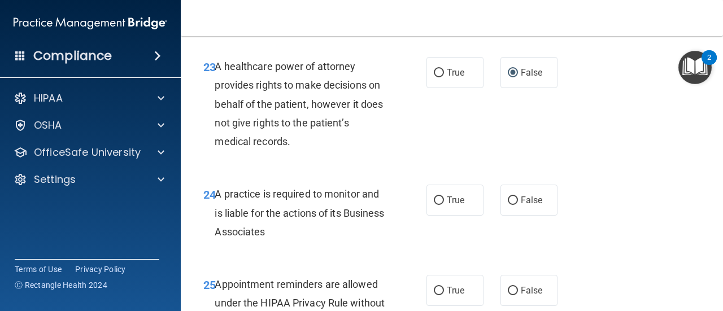
scroll to position [2654, 0]
drag, startPoint x: 510, startPoint y: 244, endPoint x: 504, endPoint y: 251, distance: 9.2
click at [510, 215] on label "False" at bounding box center [528, 199] width 57 height 31
click at [510, 204] on input "False" at bounding box center [513, 200] width 10 height 8
radio input "true"
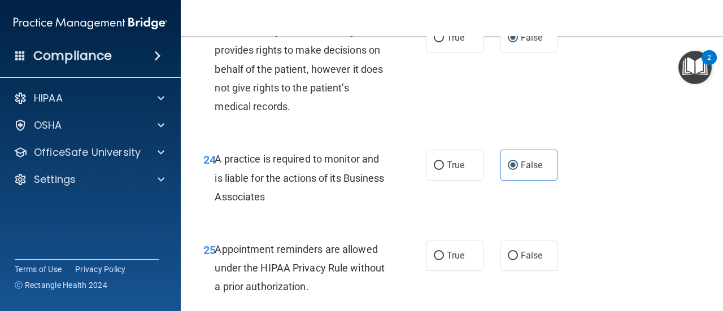
scroll to position [2823, 0]
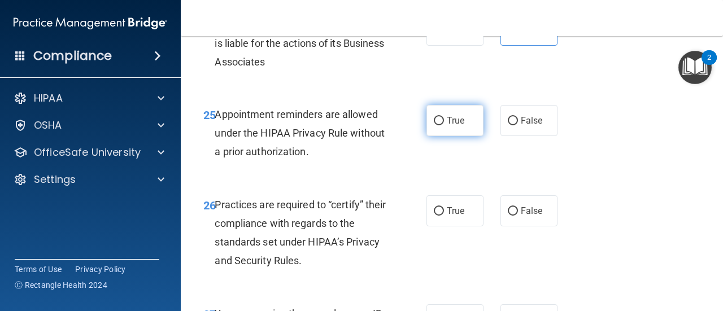
click at [444, 136] on label "True" at bounding box center [454, 120] width 57 height 31
click at [444, 125] on input "True" at bounding box center [439, 121] width 10 height 8
radio input "true"
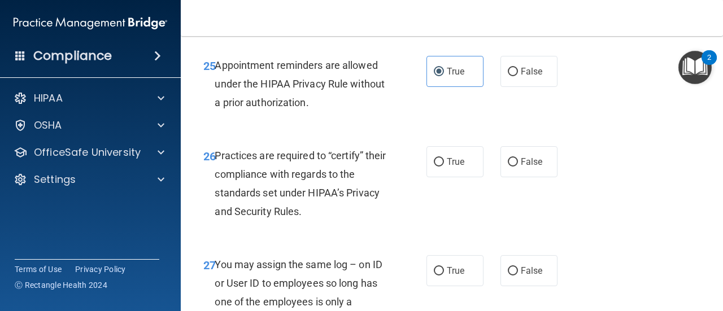
scroll to position [2936, 0]
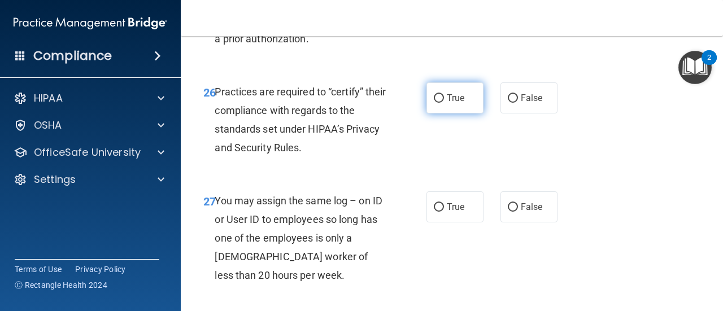
click at [469, 113] on label "True" at bounding box center [454, 97] width 57 height 31
click at [444, 103] on input "True" at bounding box center [439, 98] width 10 height 8
radio input "true"
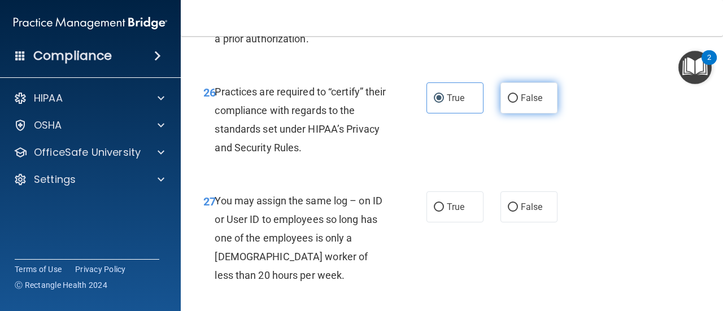
click at [508, 103] on input "False" at bounding box center [513, 98] width 10 height 8
radio input "true"
radio input "false"
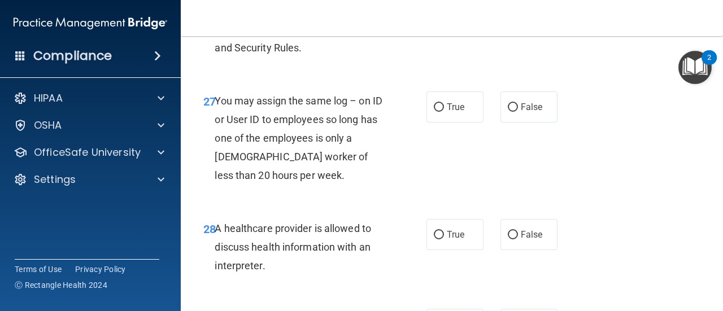
scroll to position [3049, 0]
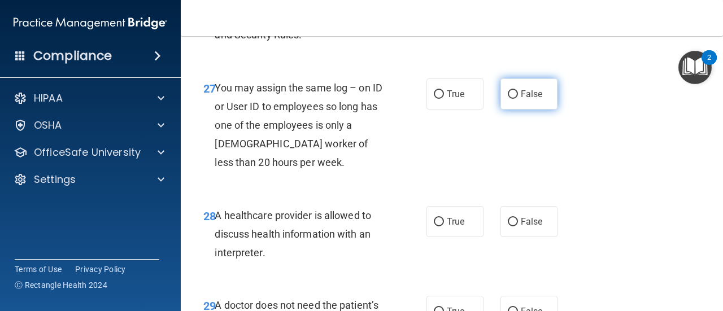
click at [526, 110] on label "False" at bounding box center [528, 93] width 57 height 31
click at [518, 99] on input "False" at bounding box center [513, 94] width 10 height 8
radio input "true"
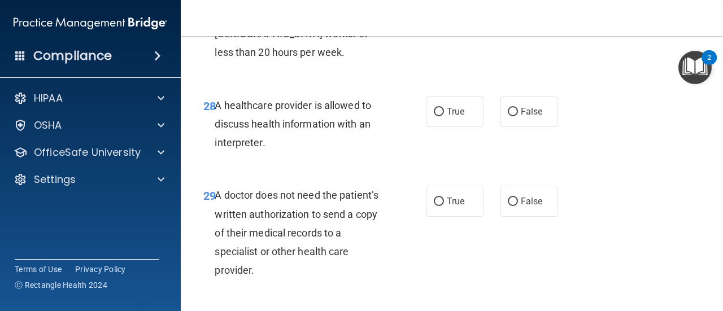
scroll to position [3162, 0]
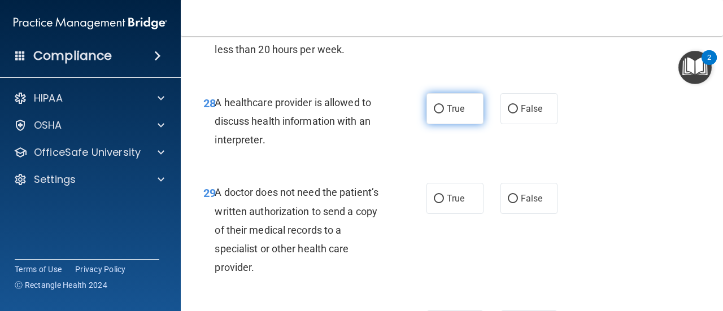
click at [436, 124] on label "True" at bounding box center [454, 108] width 57 height 31
click at [436, 113] on input "True" at bounding box center [439, 109] width 10 height 8
radio input "true"
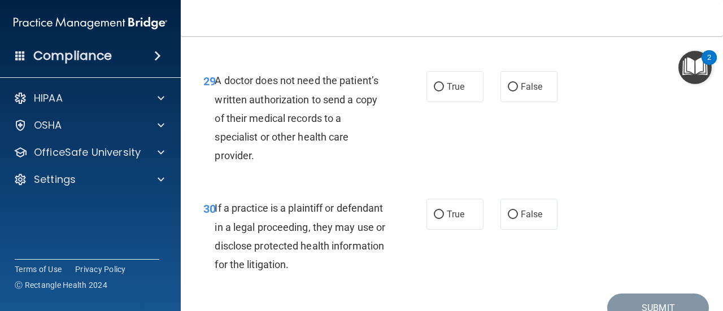
scroll to position [3275, 0]
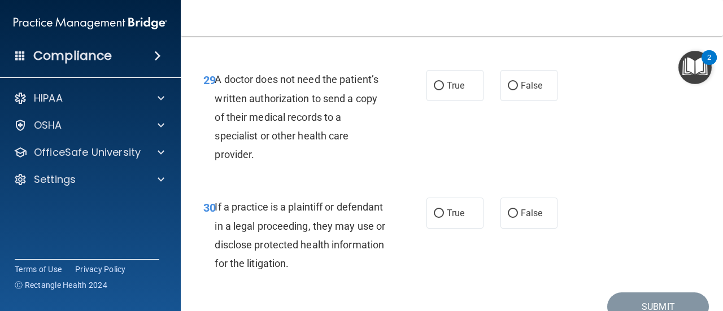
drag, startPoint x: 437, startPoint y: 134, endPoint x: 436, endPoint y: 142, distance: 7.4
click at [437, 101] on label "True" at bounding box center [454, 85] width 57 height 31
click at [437, 90] on input "True" at bounding box center [439, 86] width 10 height 8
radio input "true"
click at [435, 218] on input "True" at bounding box center [439, 213] width 10 height 8
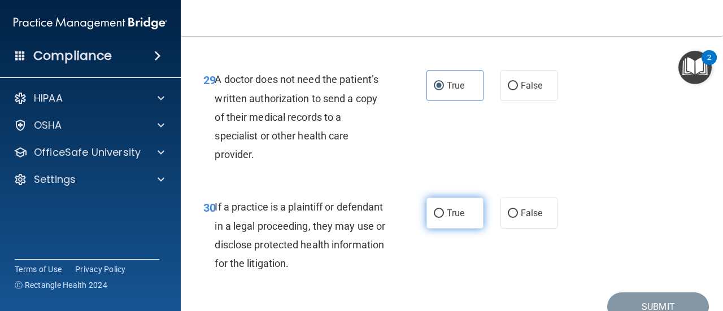
radio input "true"
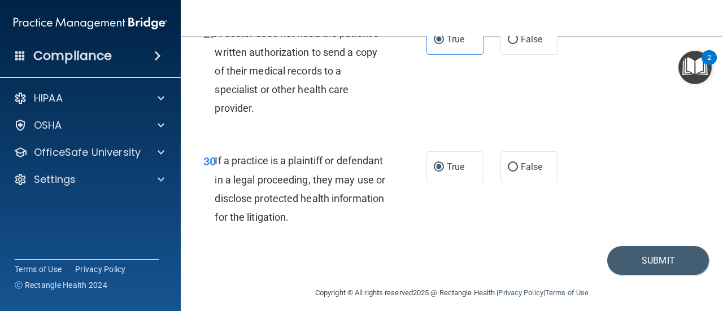
scroll to position [3368, 0]
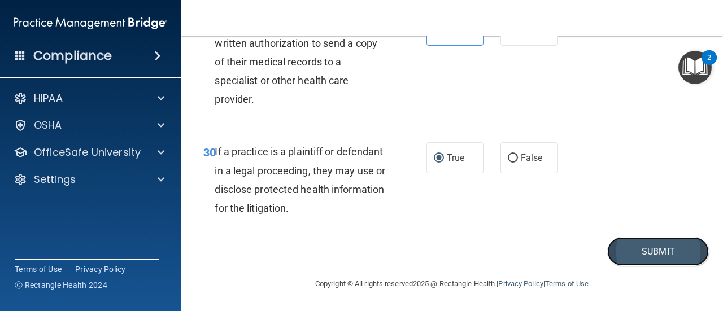
click at [658, 255] on button "Submit" at bounding box center [658, 251] width 102 height 29
